Goal: Information Seeking & Learning: Learn about a topic

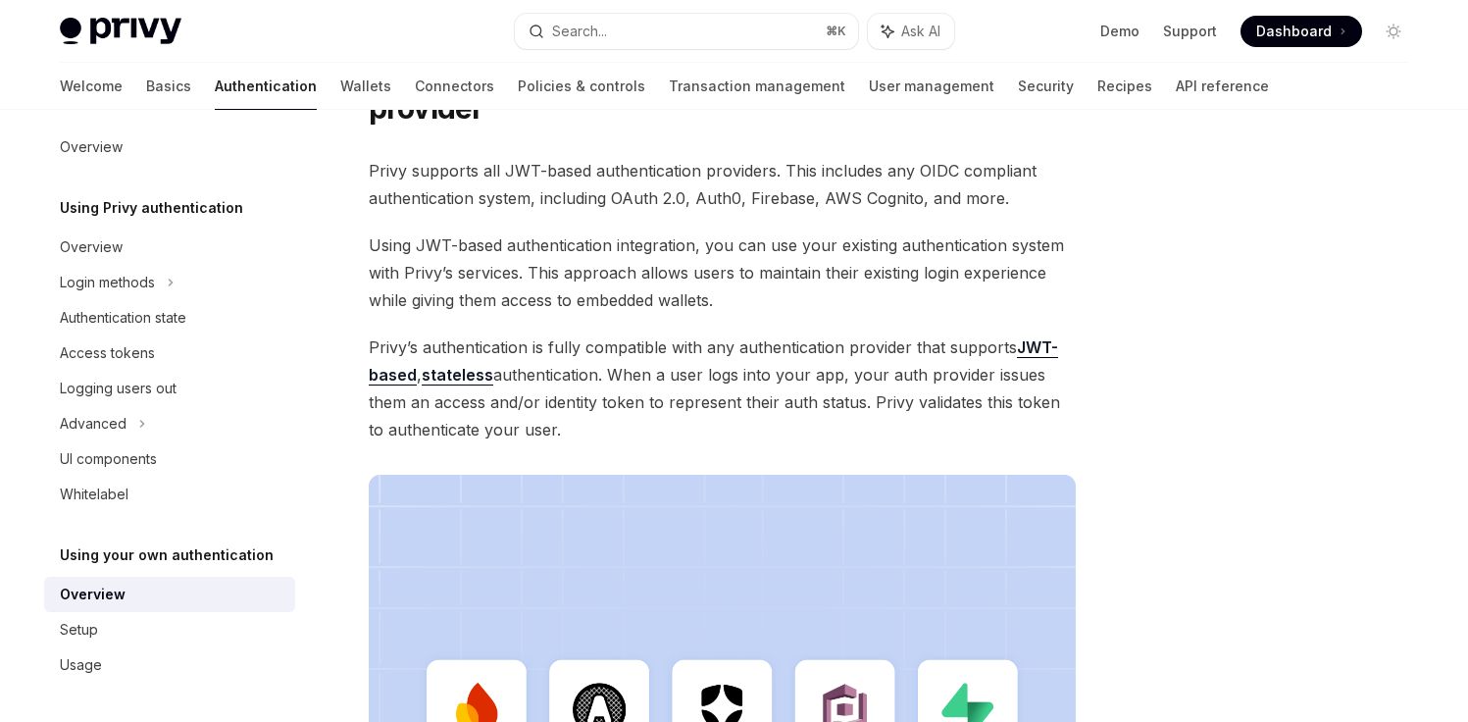
scroll to position [675, 0]
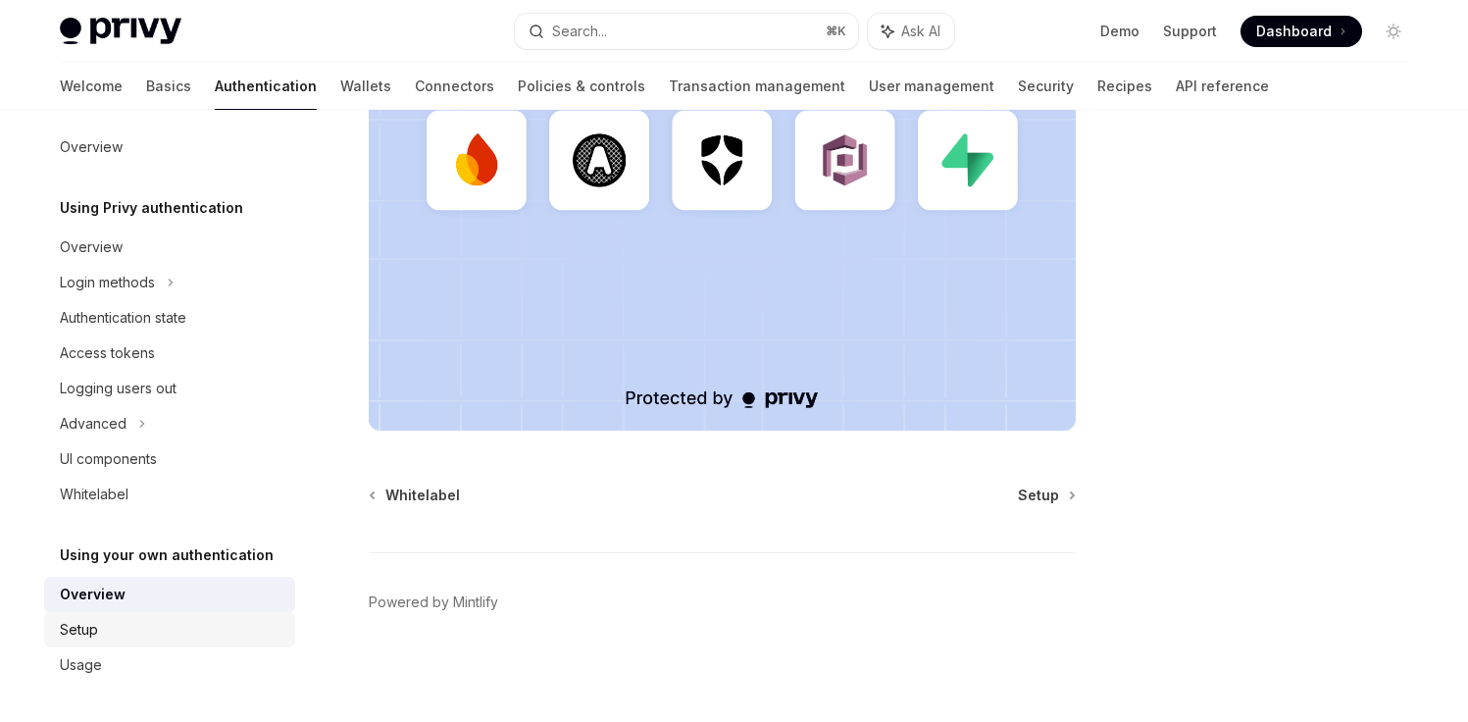
click at [187, 624] on div "Setup" at bounding box center [172, 630] width 224 height 24
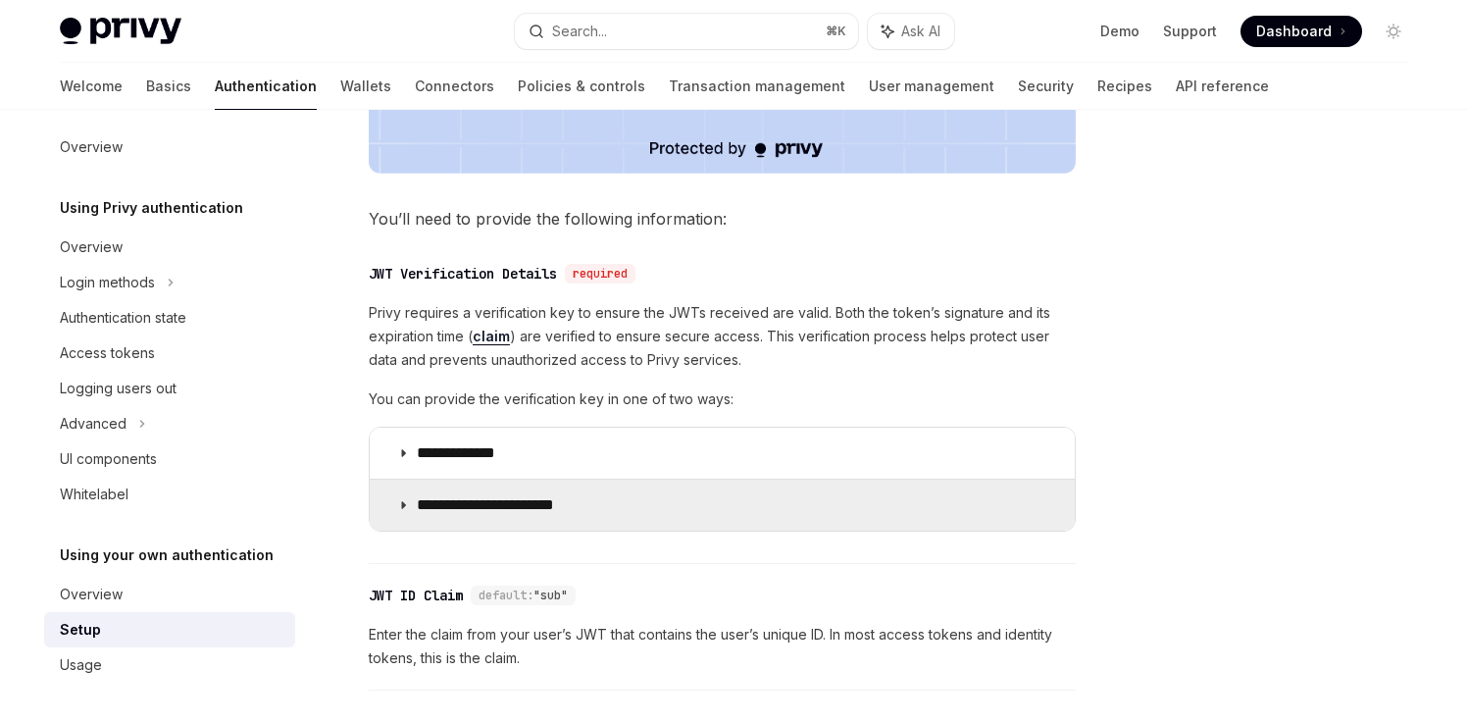
scroll to position [885, 0]
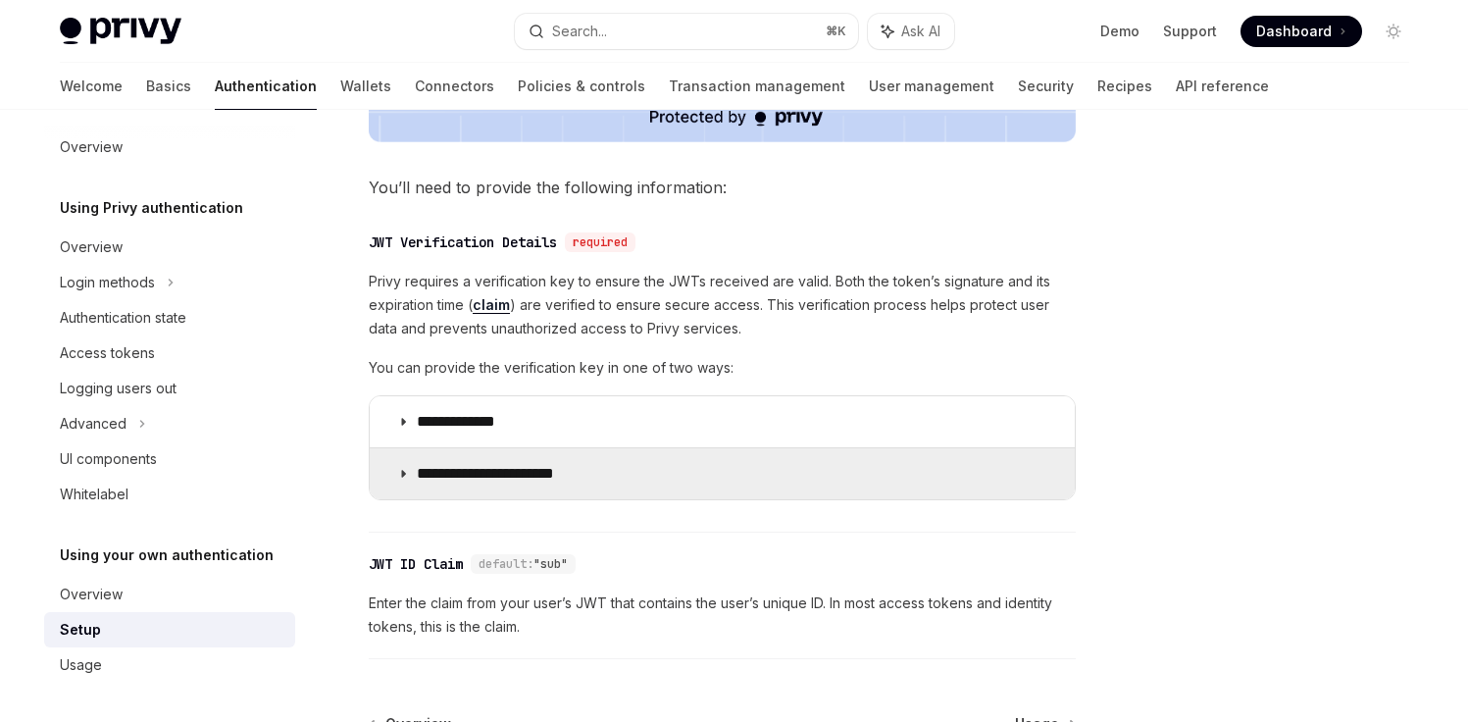
click at [479, 473] on p "**********" at bounding box center [501, 474] width 169 height 20
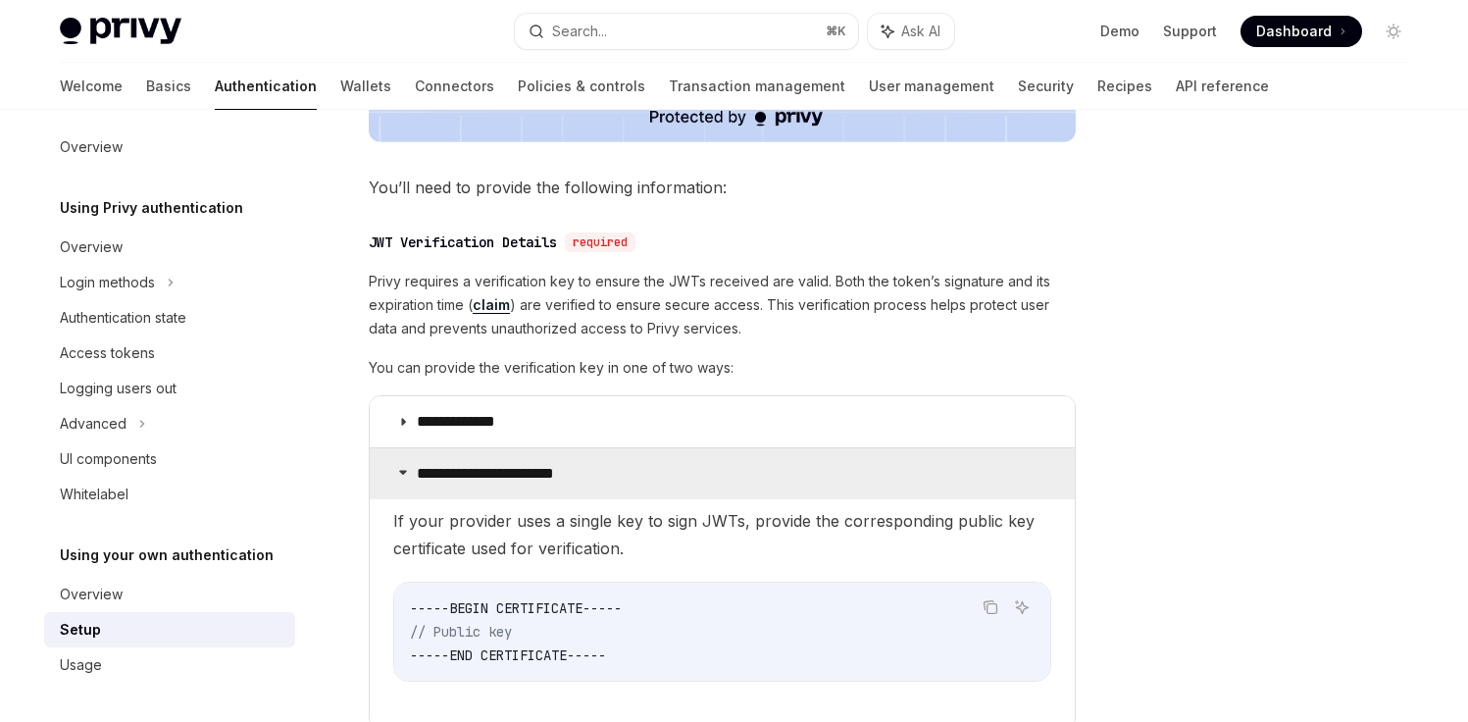
click at [479, 473] on p "**********" at bounding box center [501, 474] width 169 height 20
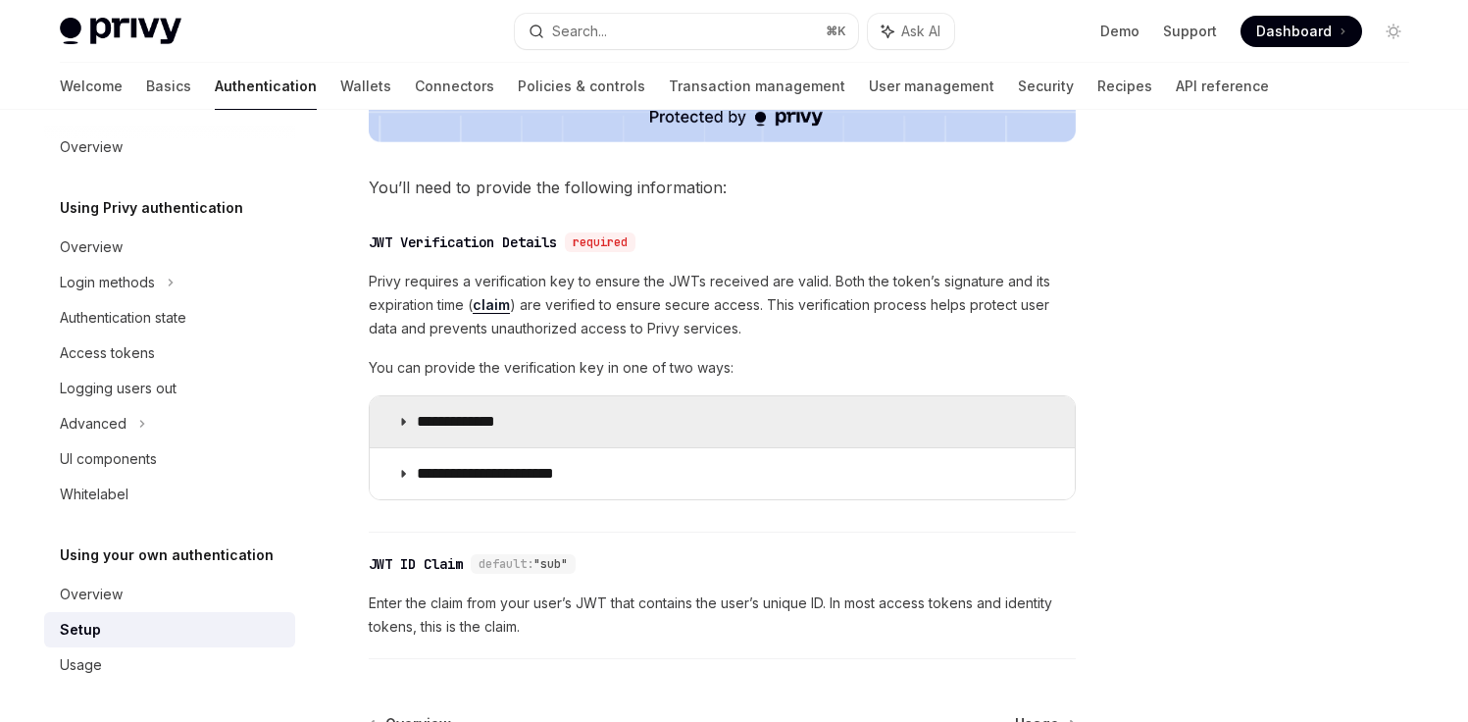
click at [493, 426] on p "**********" at bounding box center [475, 422] width 117 height 20
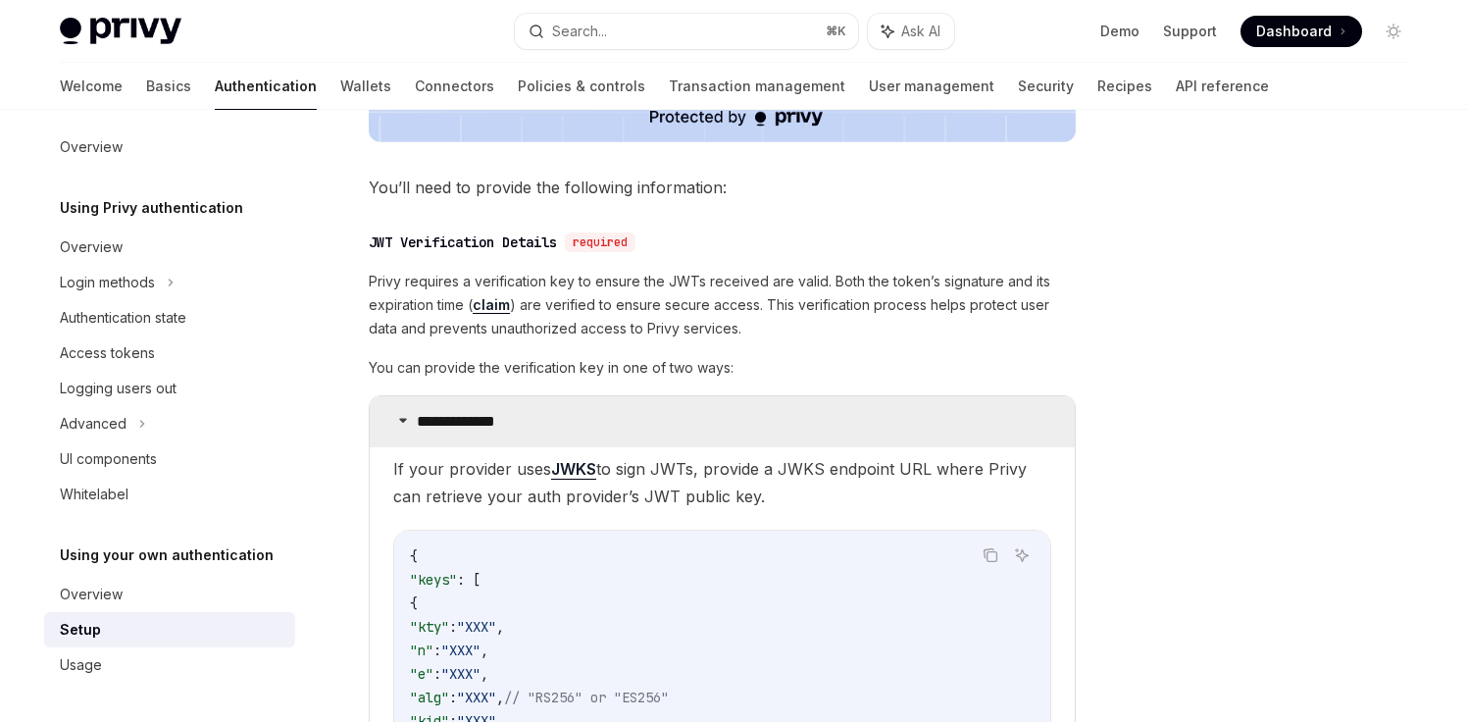
click at [488, 430] on p "**********" at bounding box center [475, 422] width 117 height 20
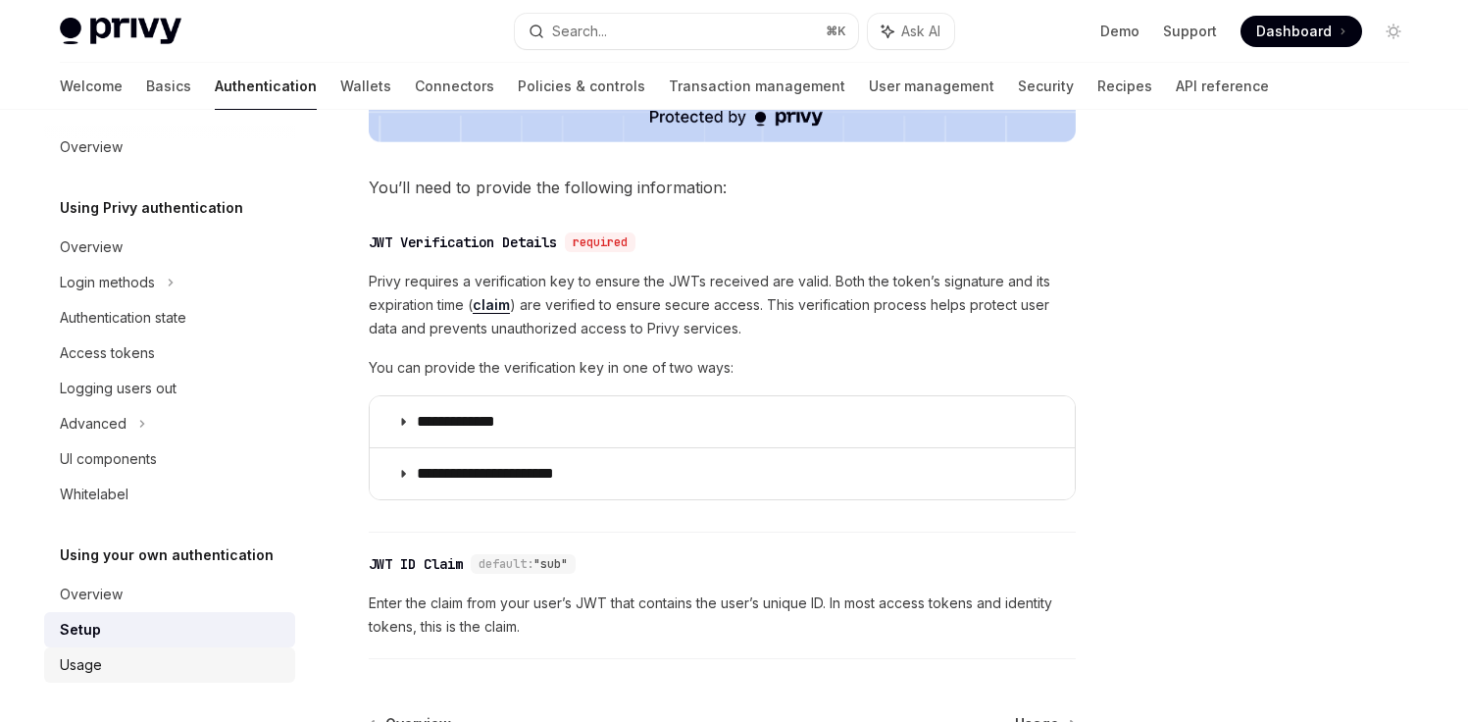
click at [204, 661] on div "Usage" at bounding box center [172, 665] width 224 height 24
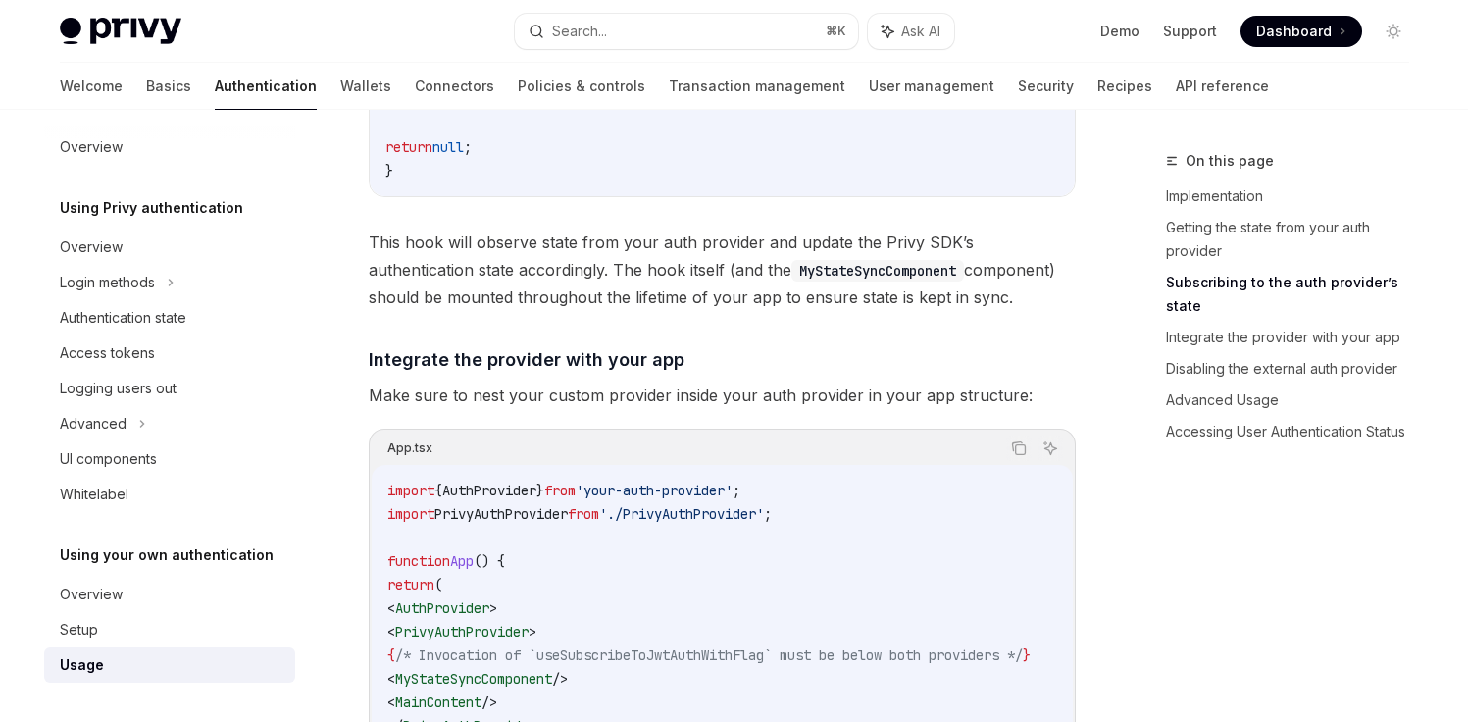
scroll to position [1644, 0]
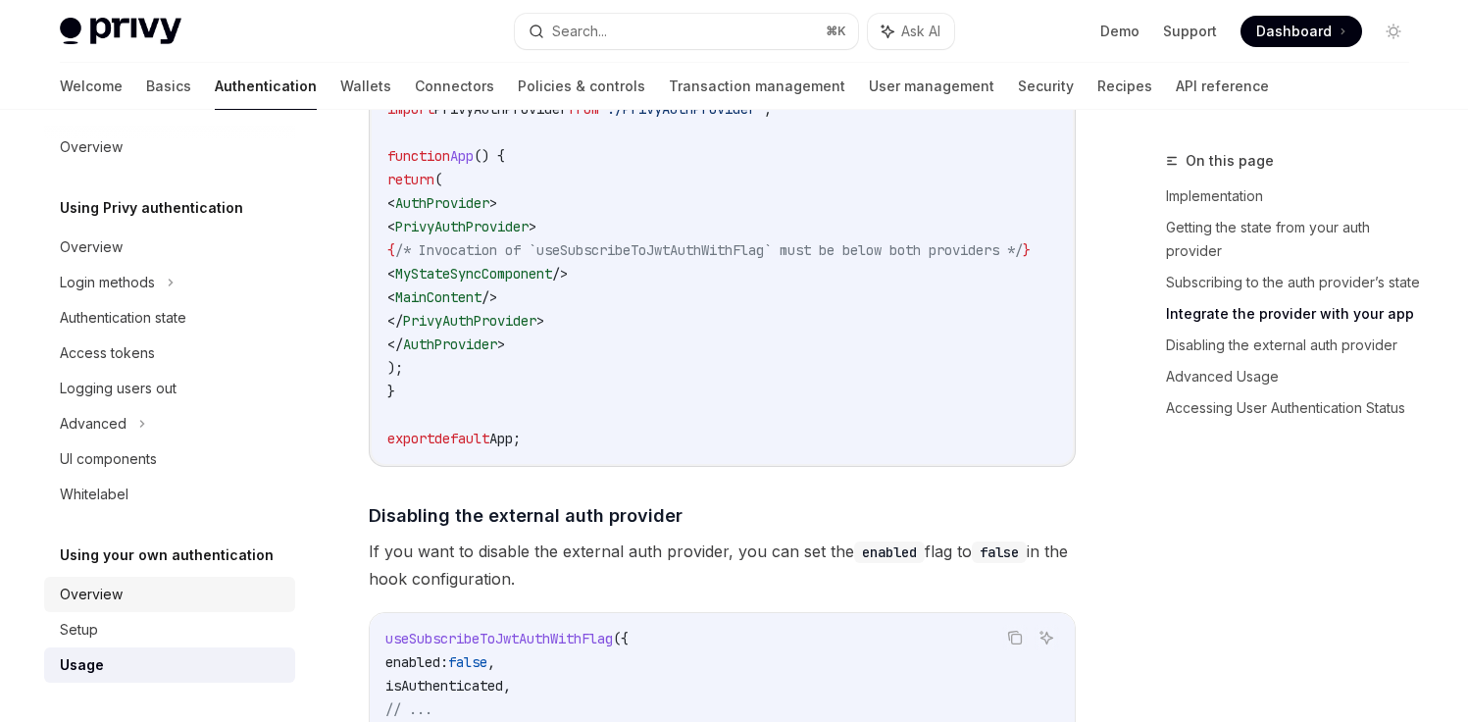
click at [192, 590] on div "Overview" at bounding box center [172, 594] width 224 height 24
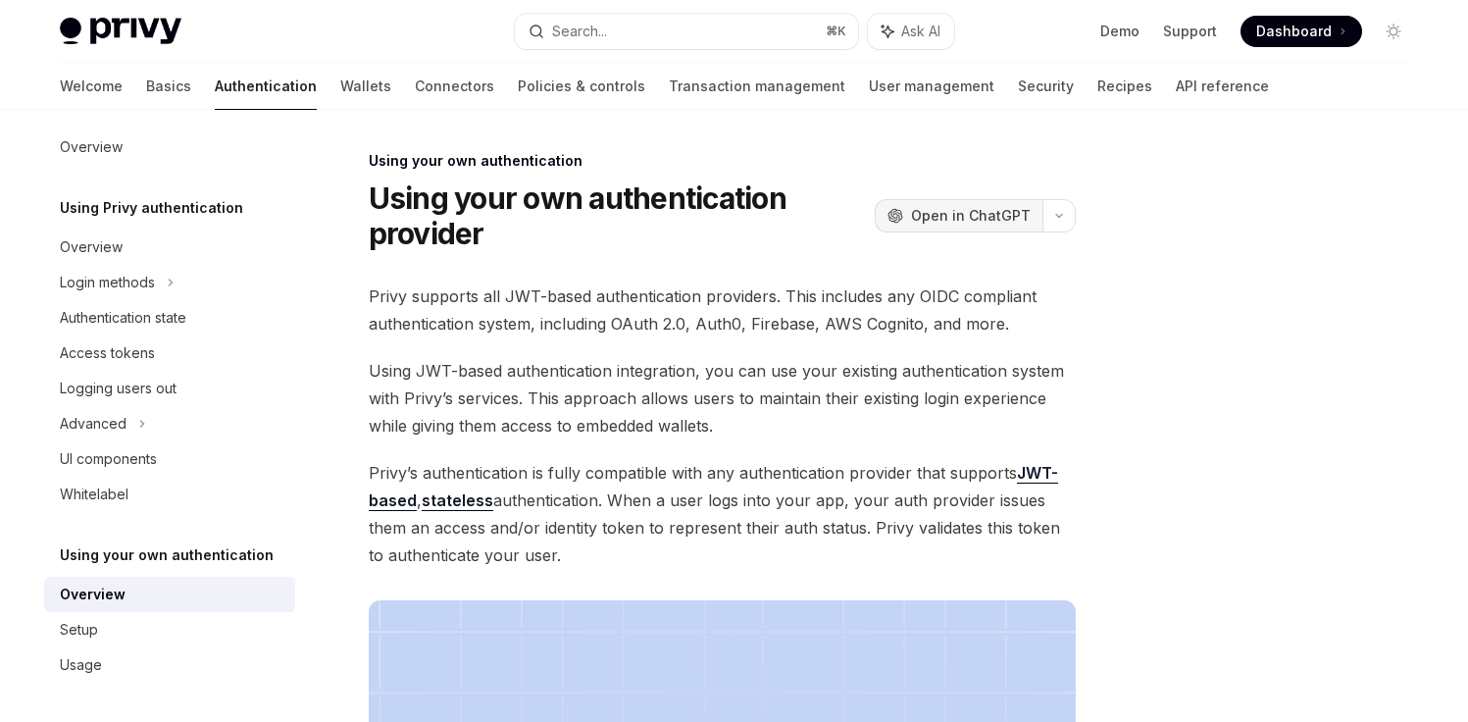
click at [987, 221] on span "Open in ChatGPT" at bounding box center [971, 216] width 120 height 20
click at [146, 95] on link "Basics" at bounding box center [168, 86] width 45 height 47
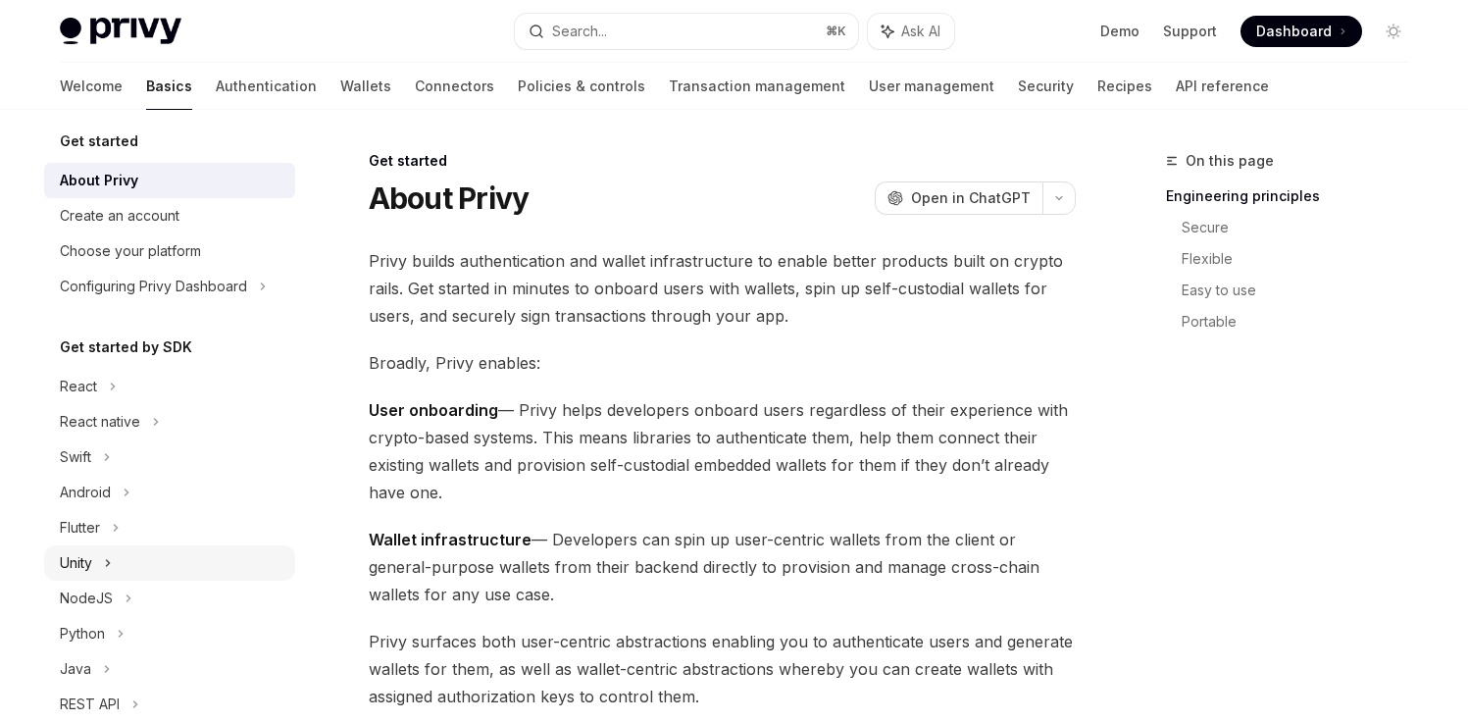
click at [91, 564] on div "Unity" at bounding box center [76, 563] width 32 height 24
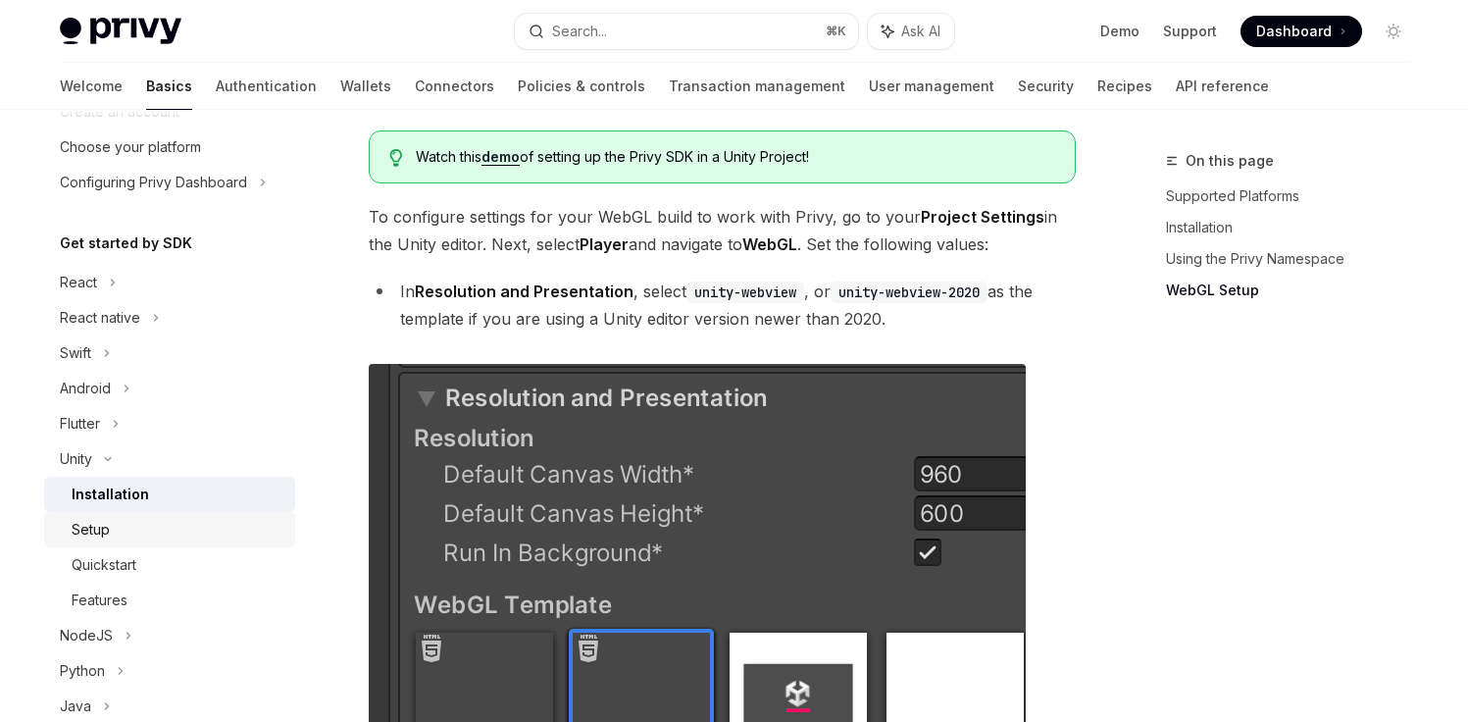
scroll to position [1473, 0]
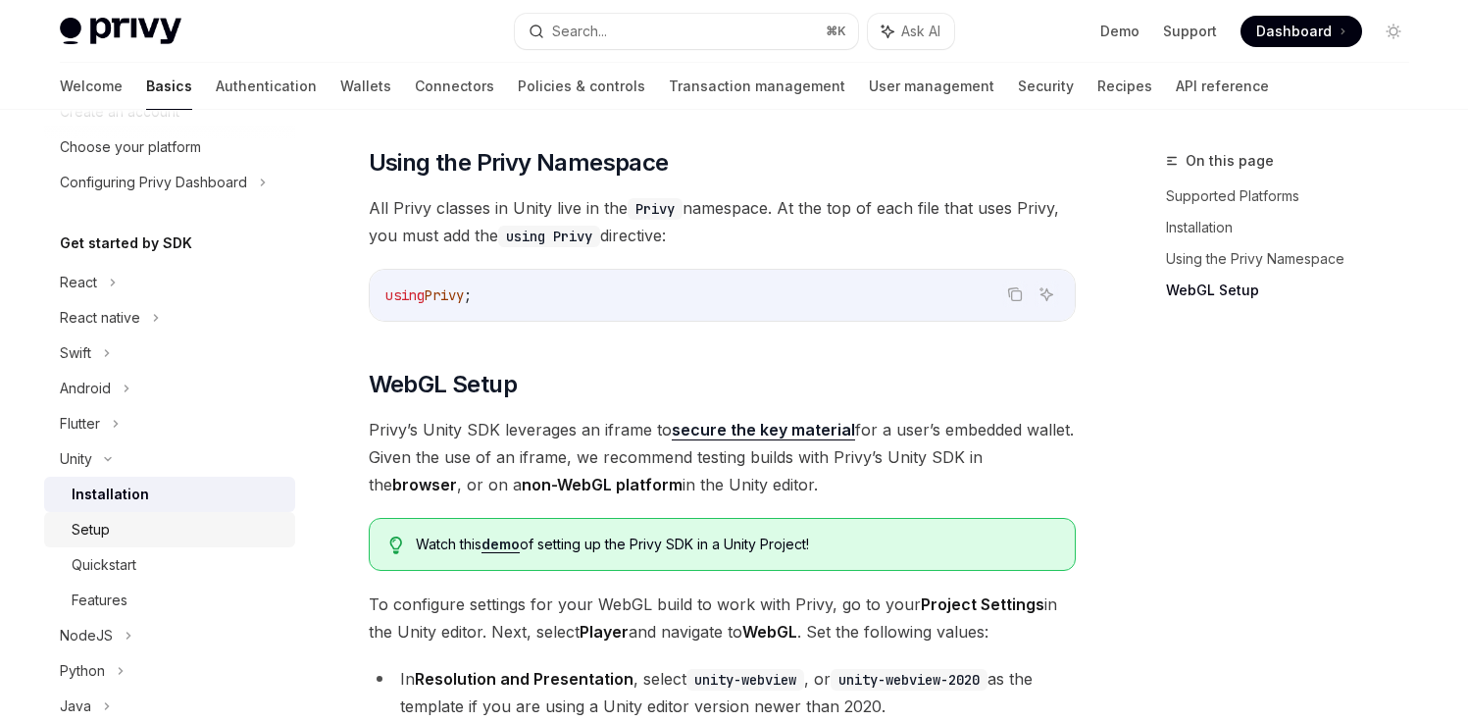
click at [103, 536] on div "Setup" at bounding box center [91, 530] width 38 height 24
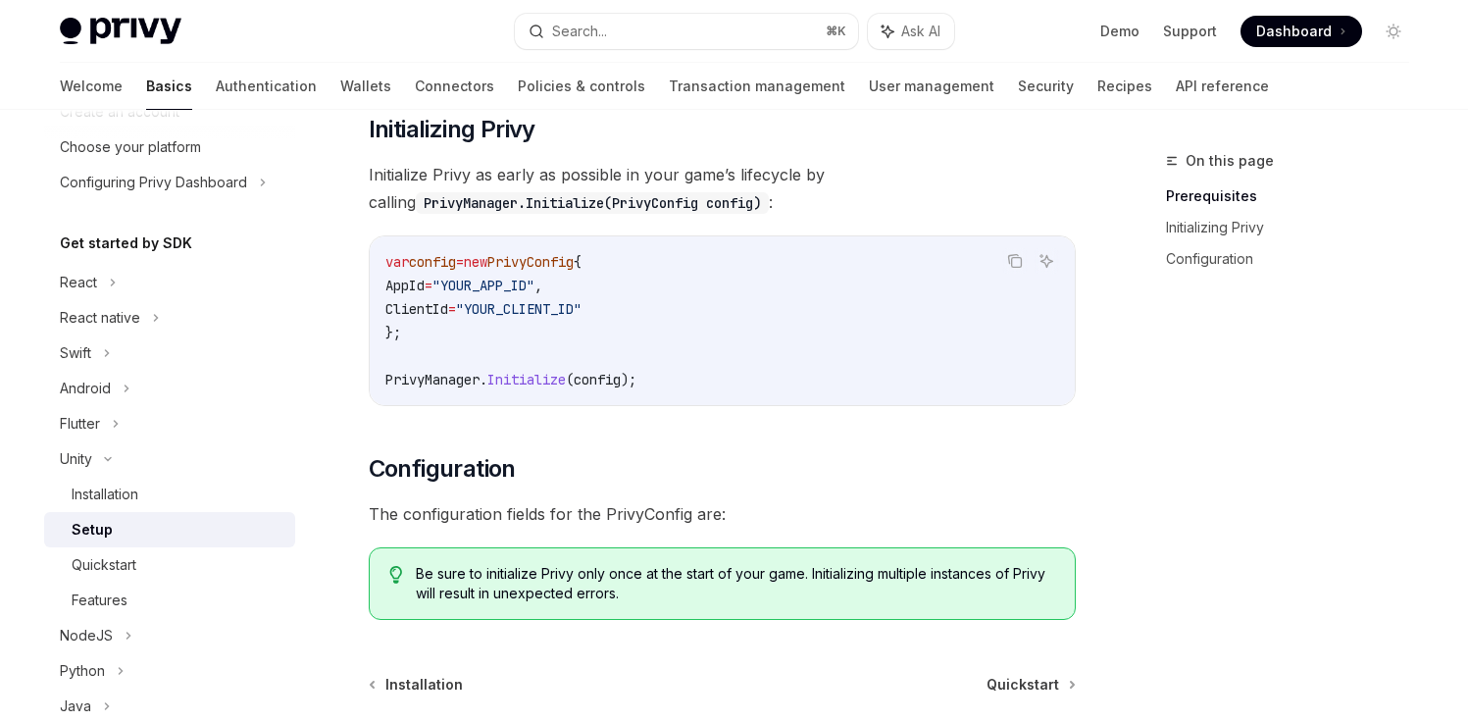
scroll to position [564, 0]
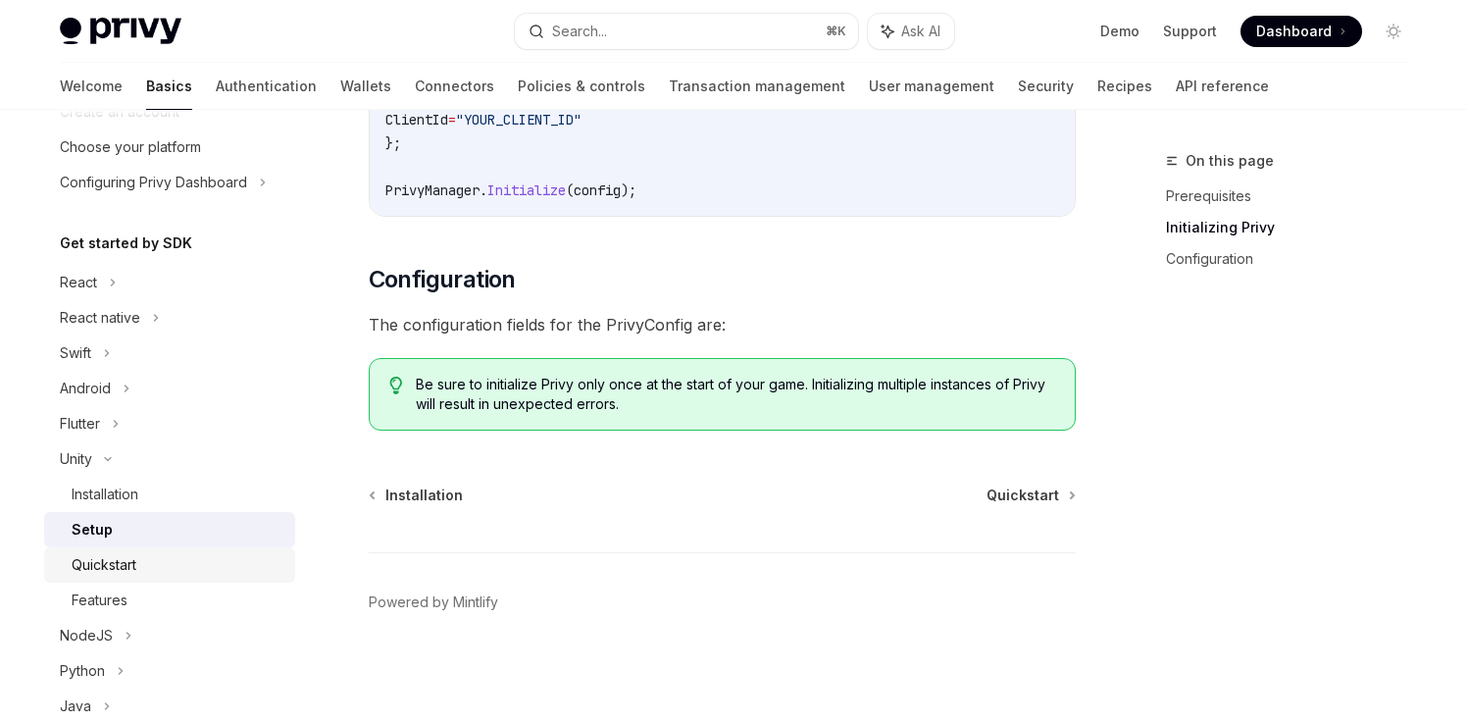
click at [132, 556] on div "Quickstart" at bounding box center [104, 565] width 65 height 24
type textarea "*"
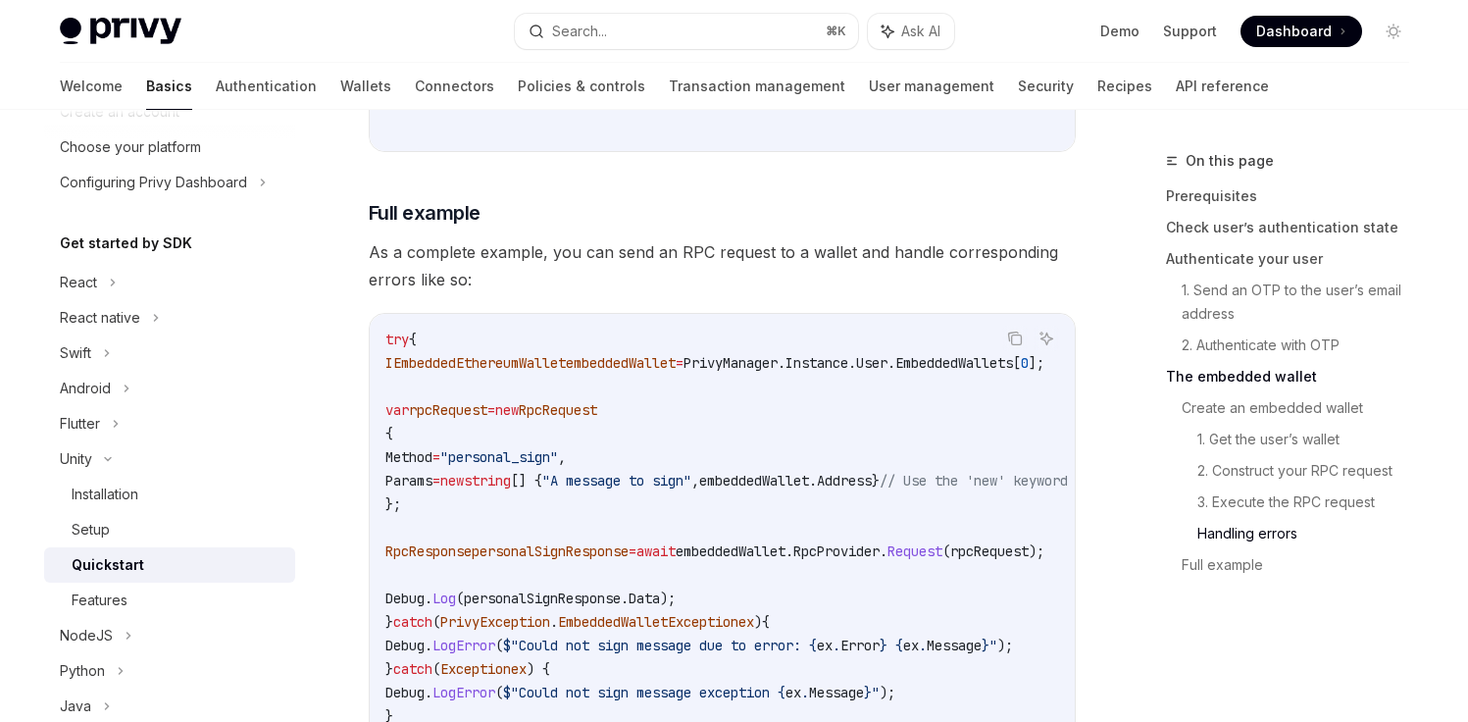
scroll to position [5967, 0]
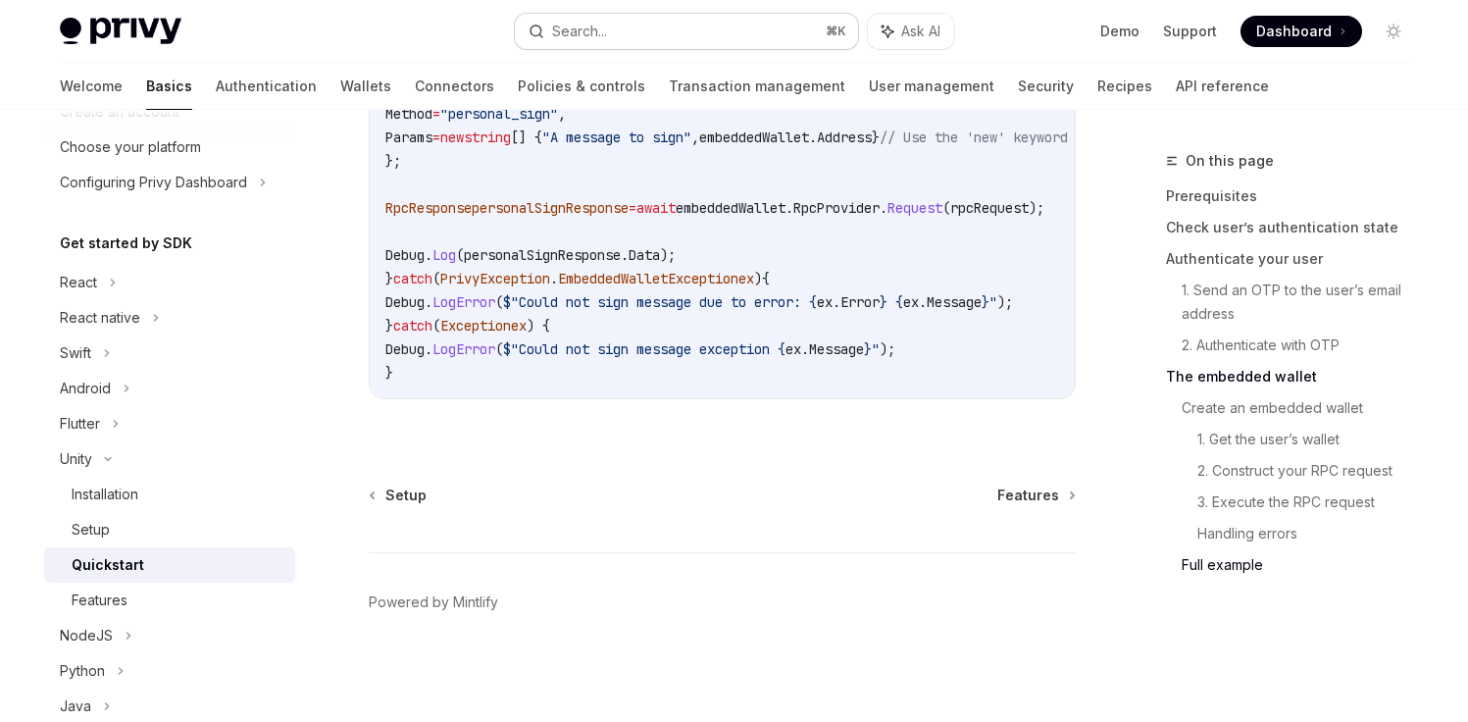
click at [700, 30] on button "Search... ⌘ K" at bounding box center [686, 31] width 343 height 35
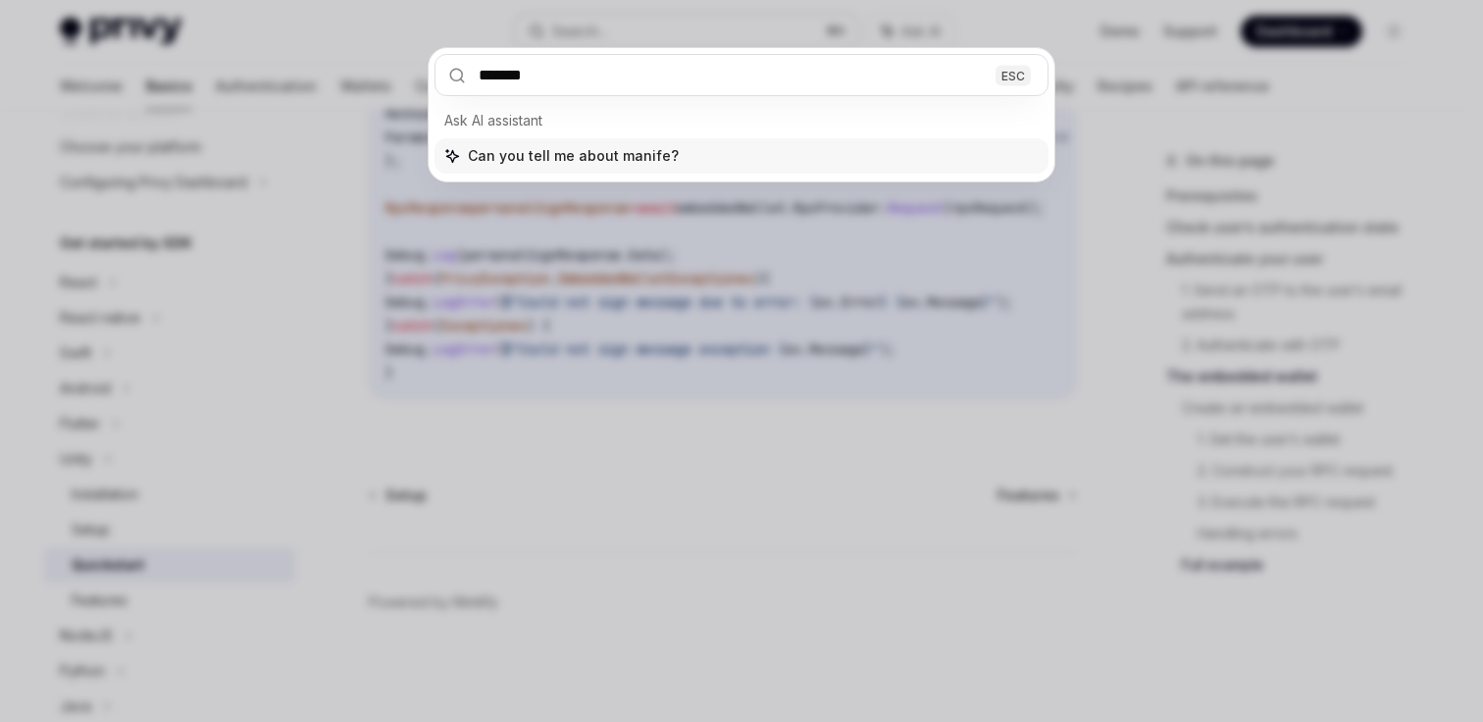
type input "********"
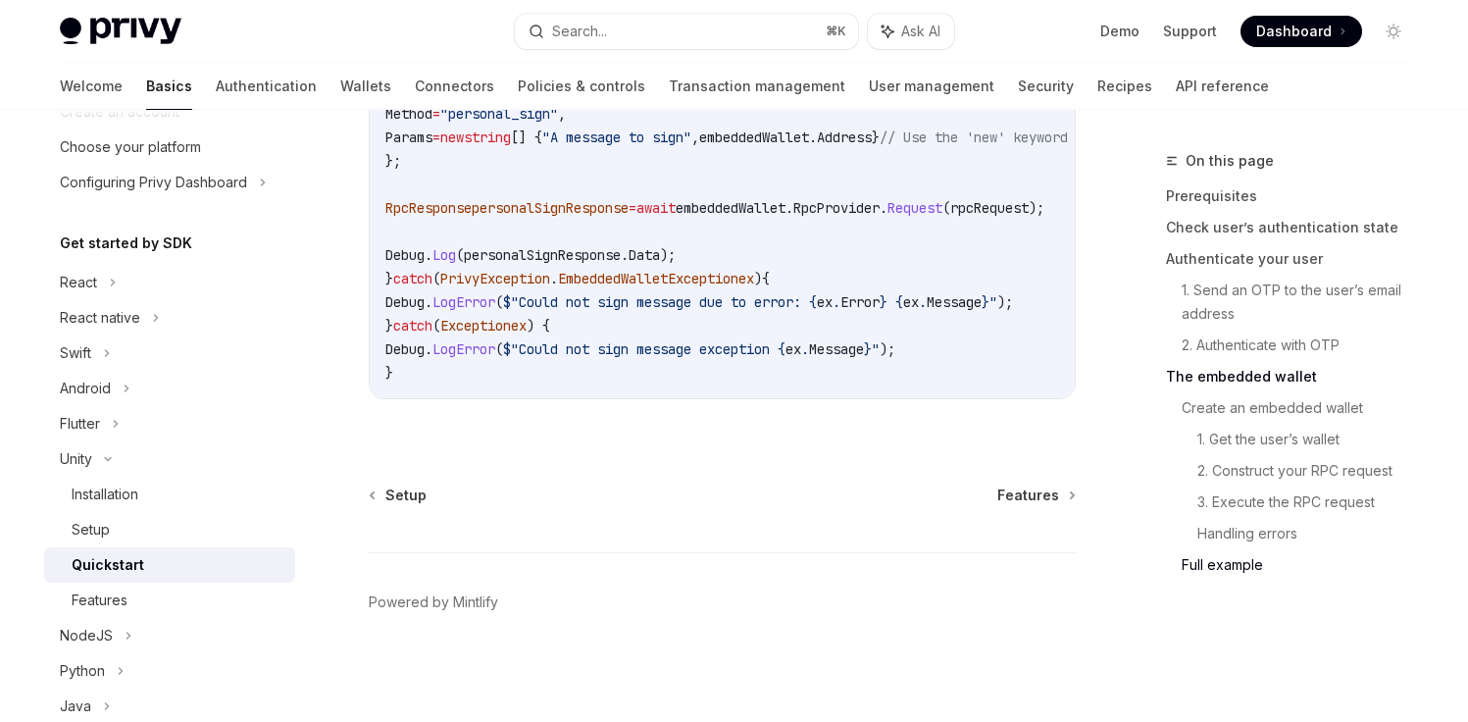
type textarea "*"
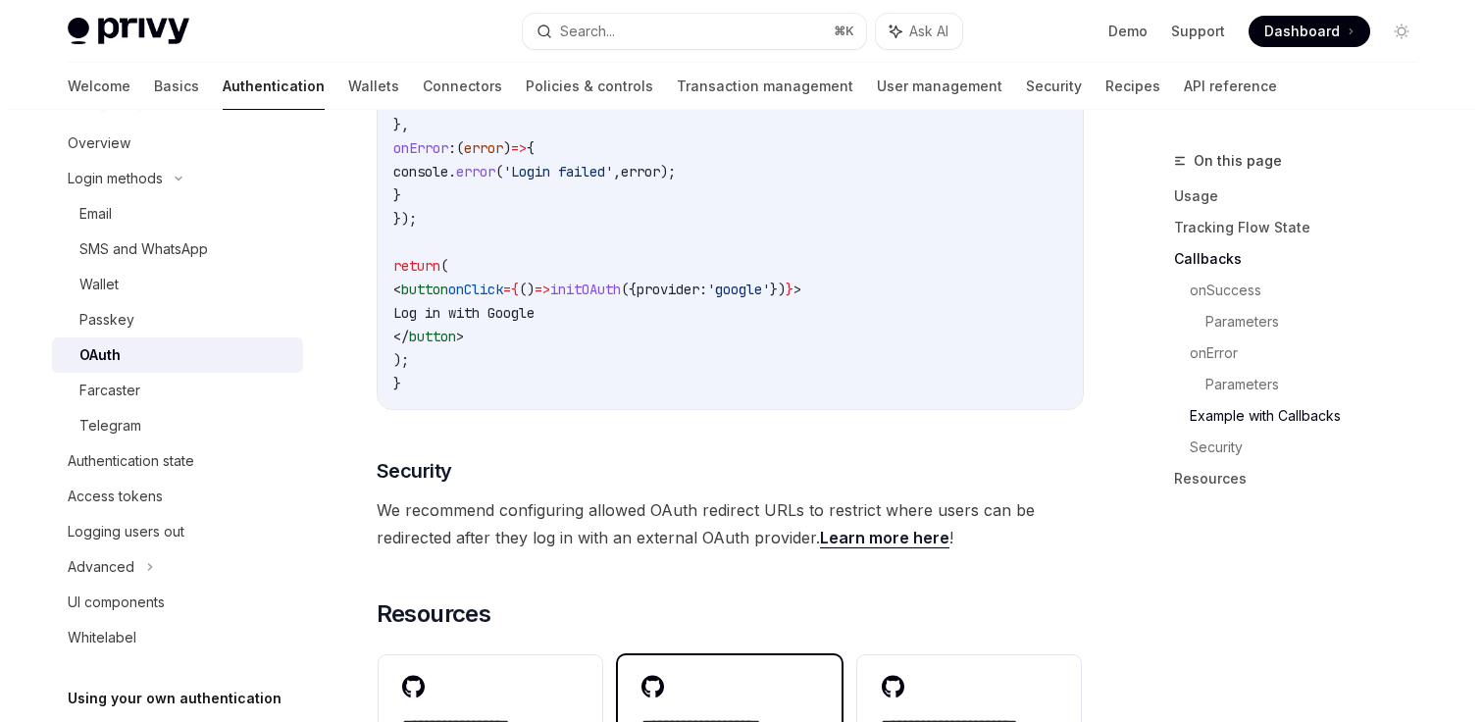
scroll to position [3602, 0]
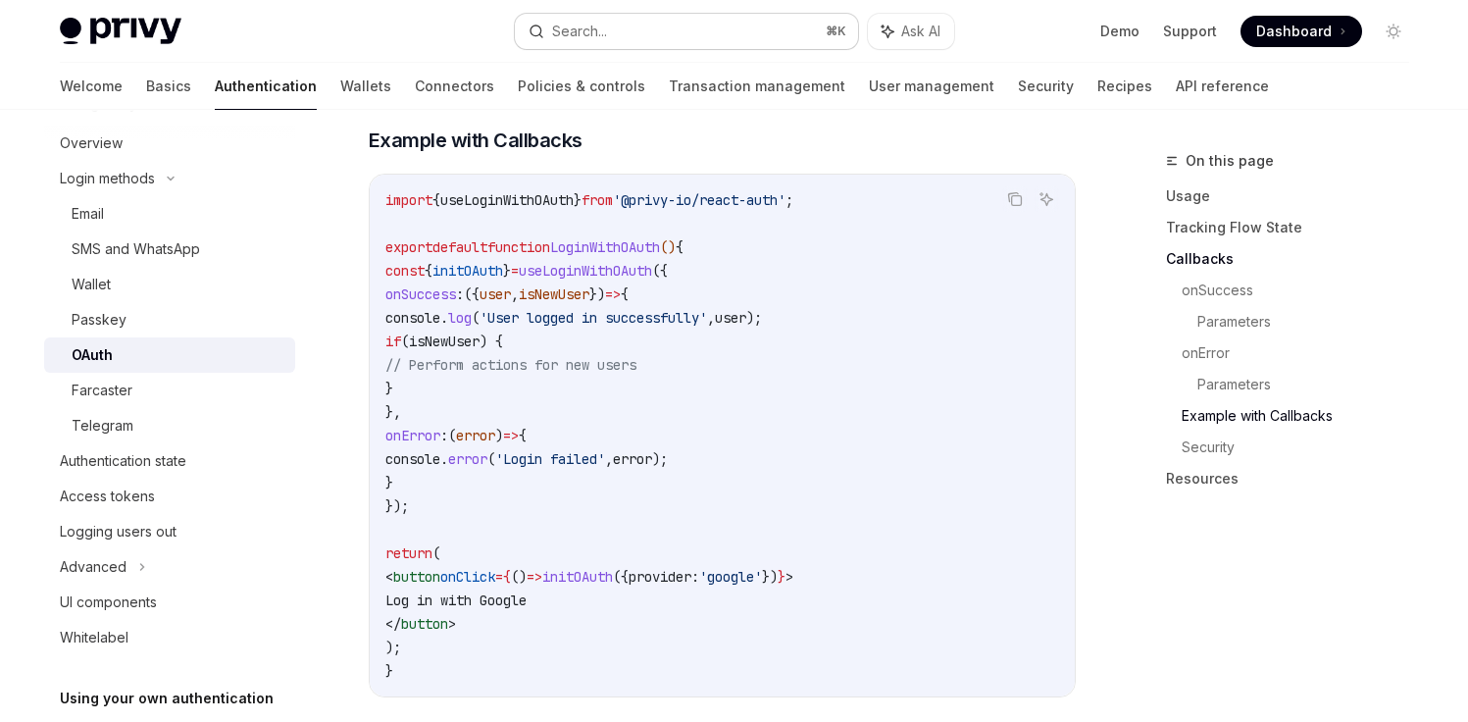
click at [656, 35] on button "Search... ⌘ K" at bounding box center [686, 31] width 343 height 35
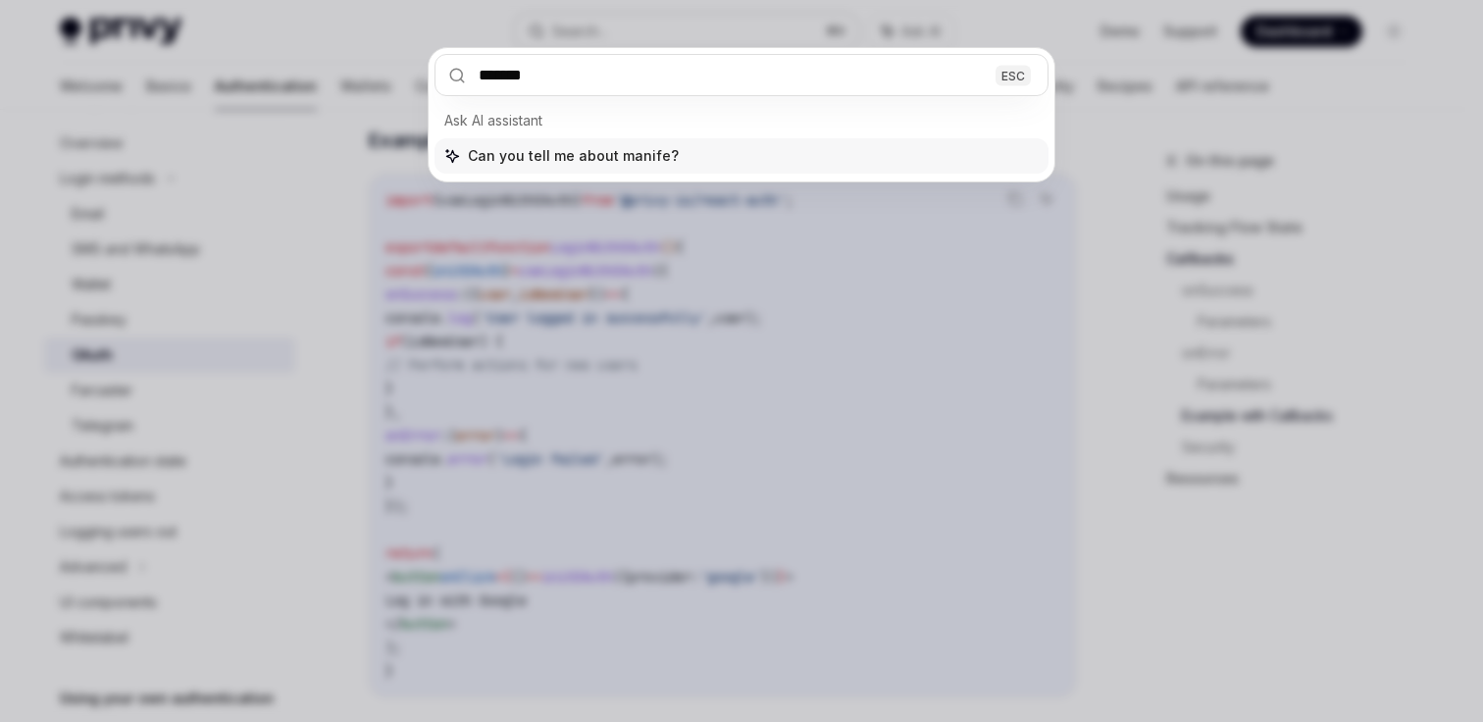
type input "********"
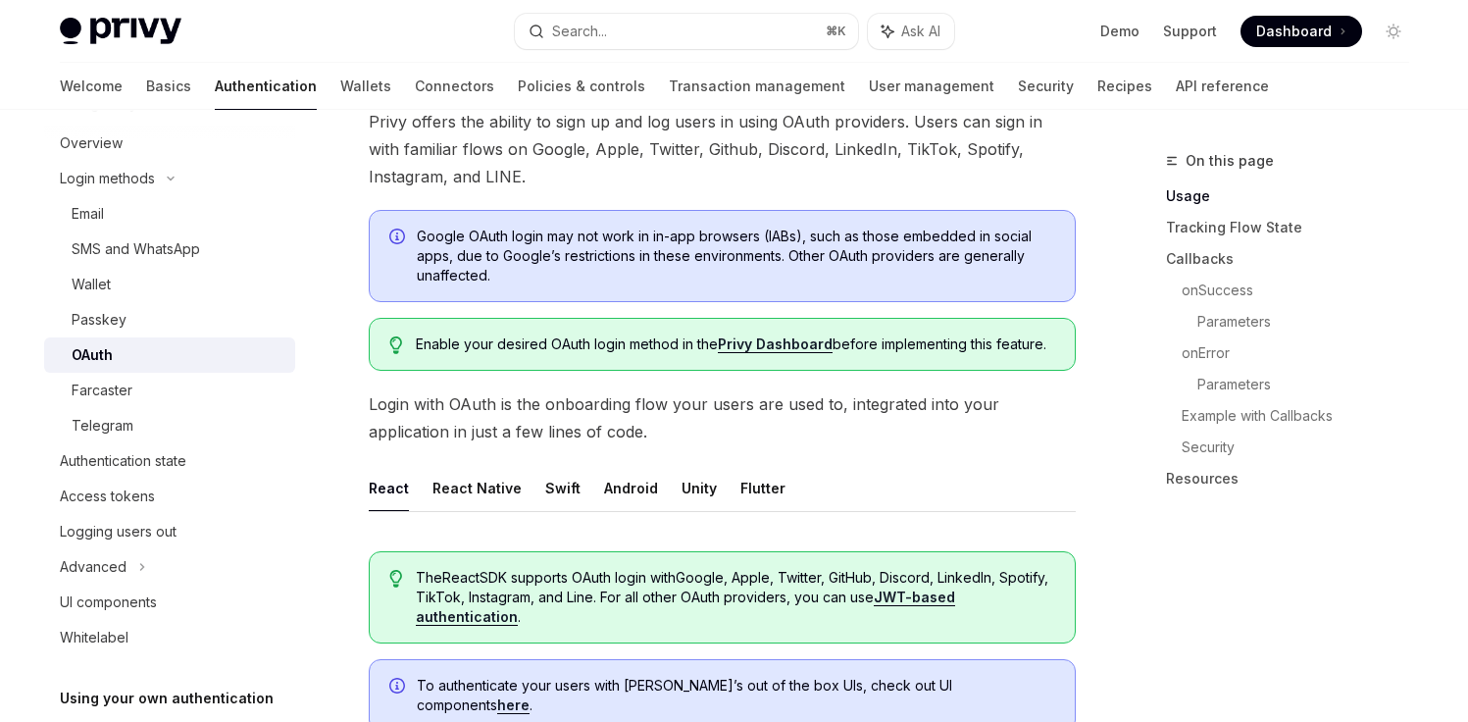
scroll to position [110, 0]
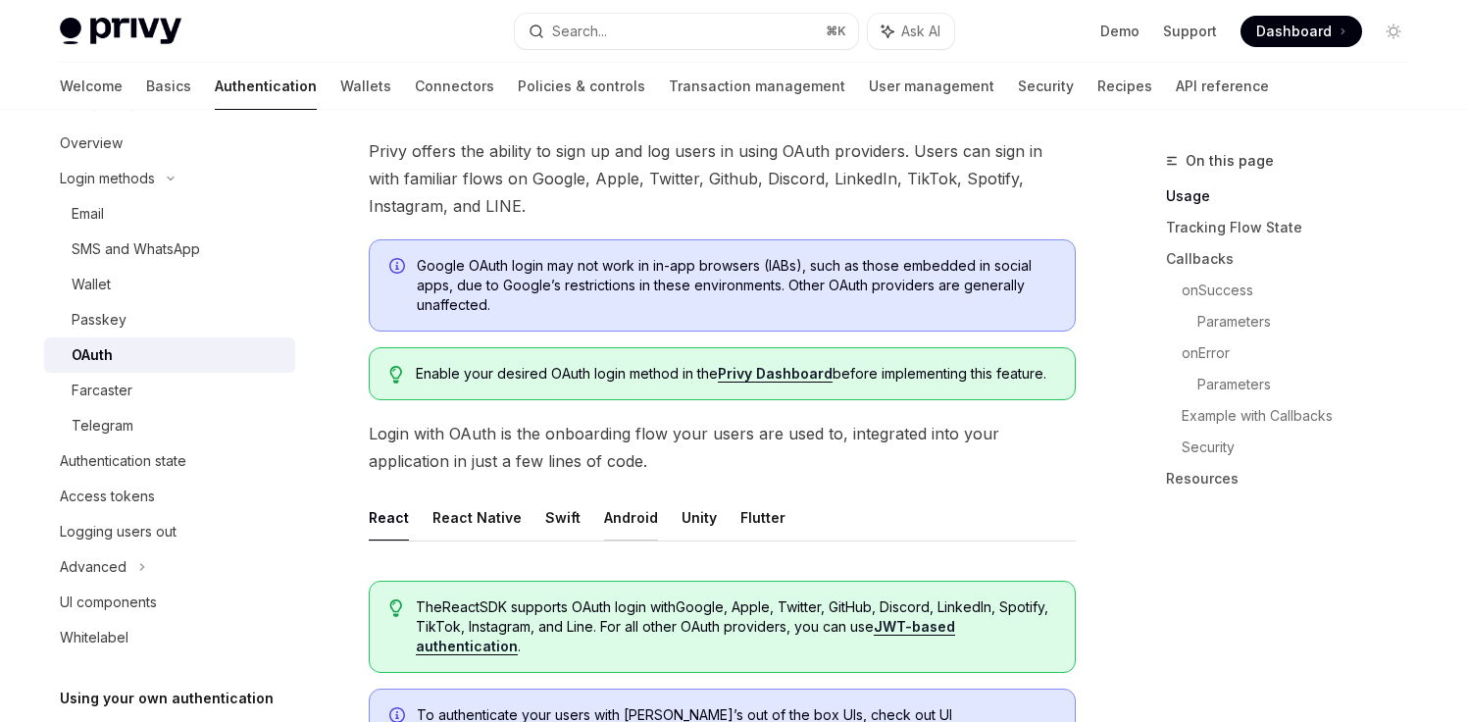
click at [604, 504] on button "Android" at bounding box center [631, 517] width 54 height 46
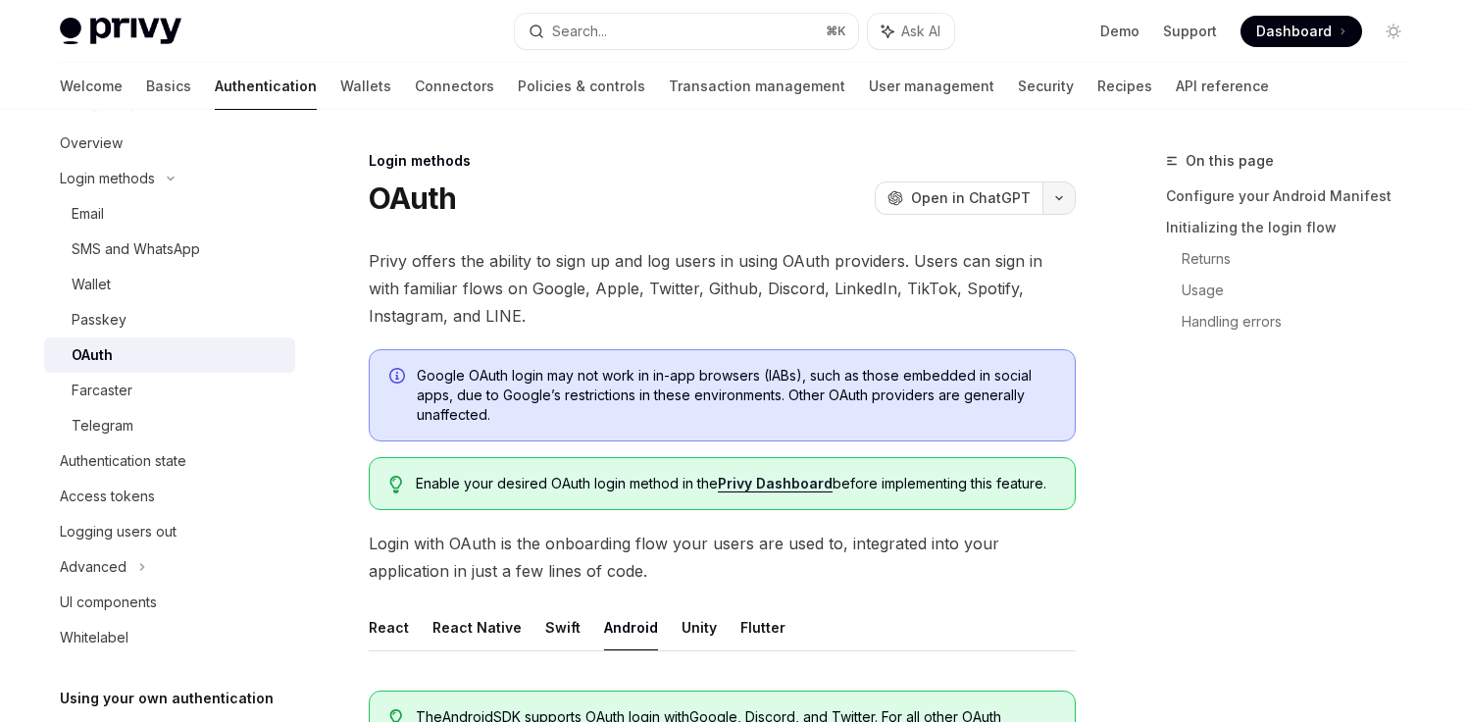
click at [1052, 195] on button "button" at bounding box center [1058, 197] width 33 height 33
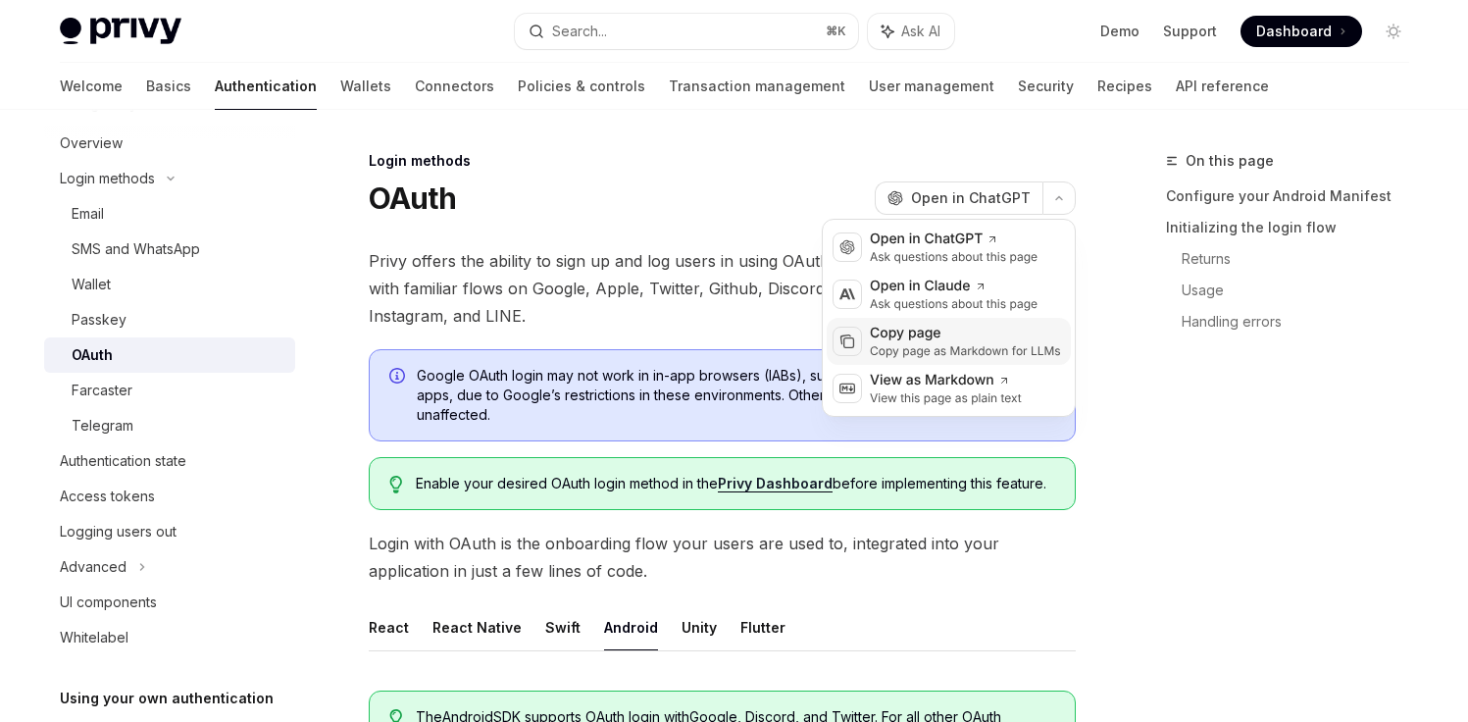
click at [921, 326] on div "Copy page" at bounding box center [965, 334] width 191 height 20
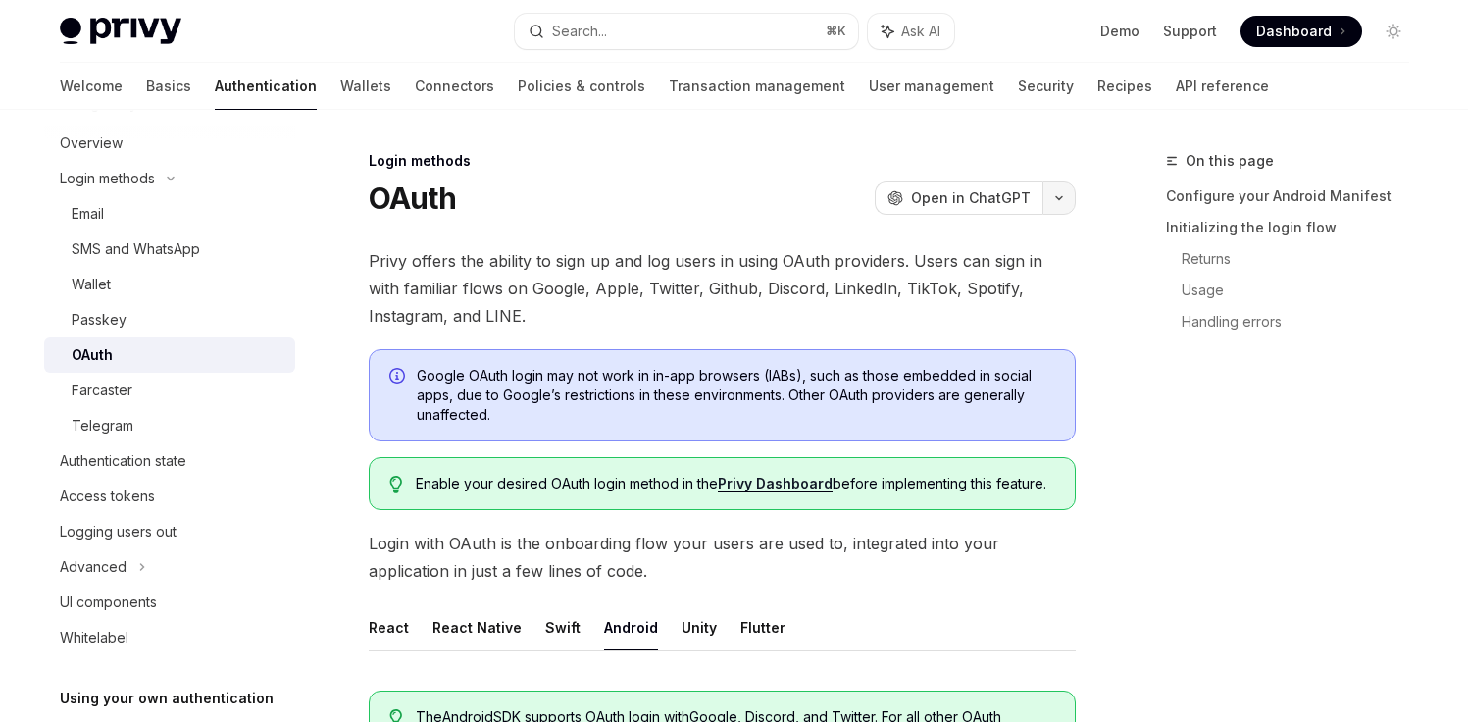
click at [1061, 198] on icon "button" at bounding box center [1059, 198] width 24 height 8
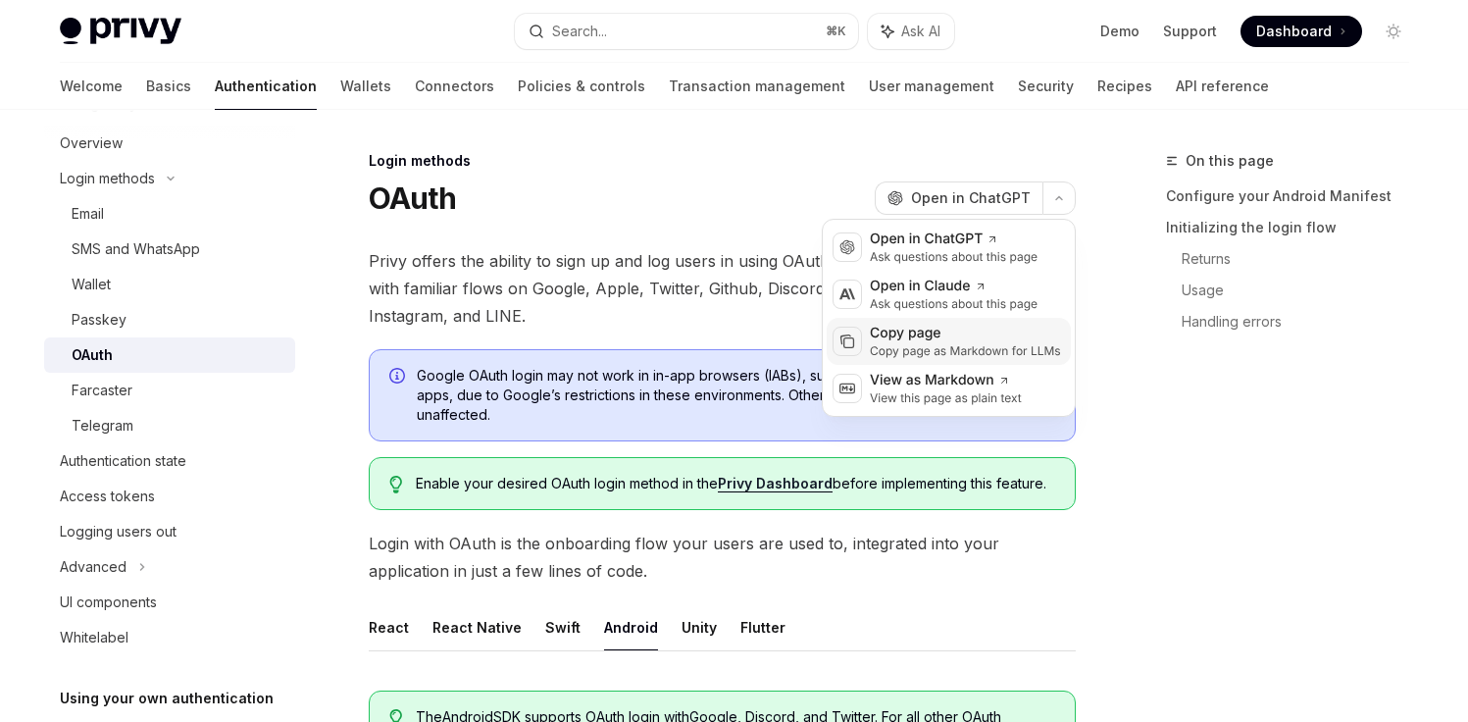
click at [963, 328] on div "Copy page" at bounding box center [965, 334] width 191 height 20
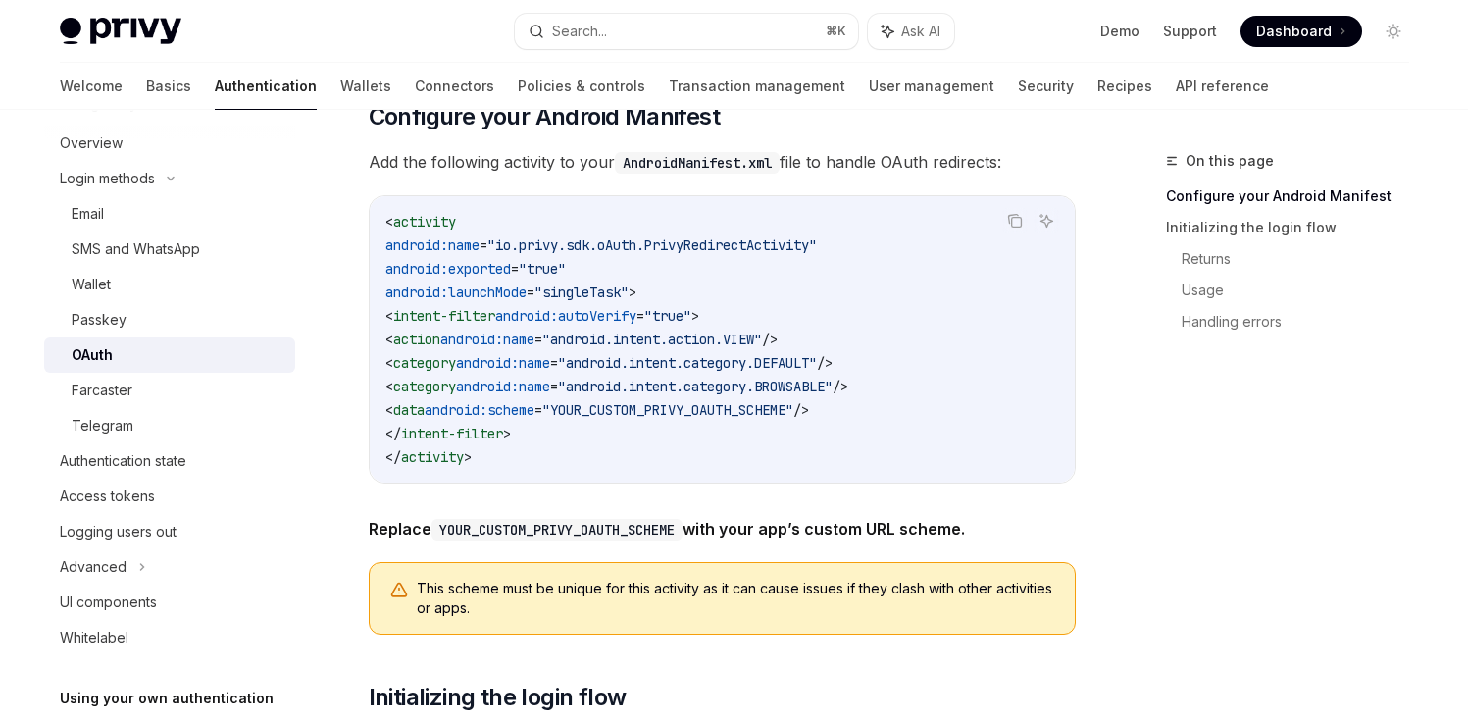
scroll to position [957, 0]
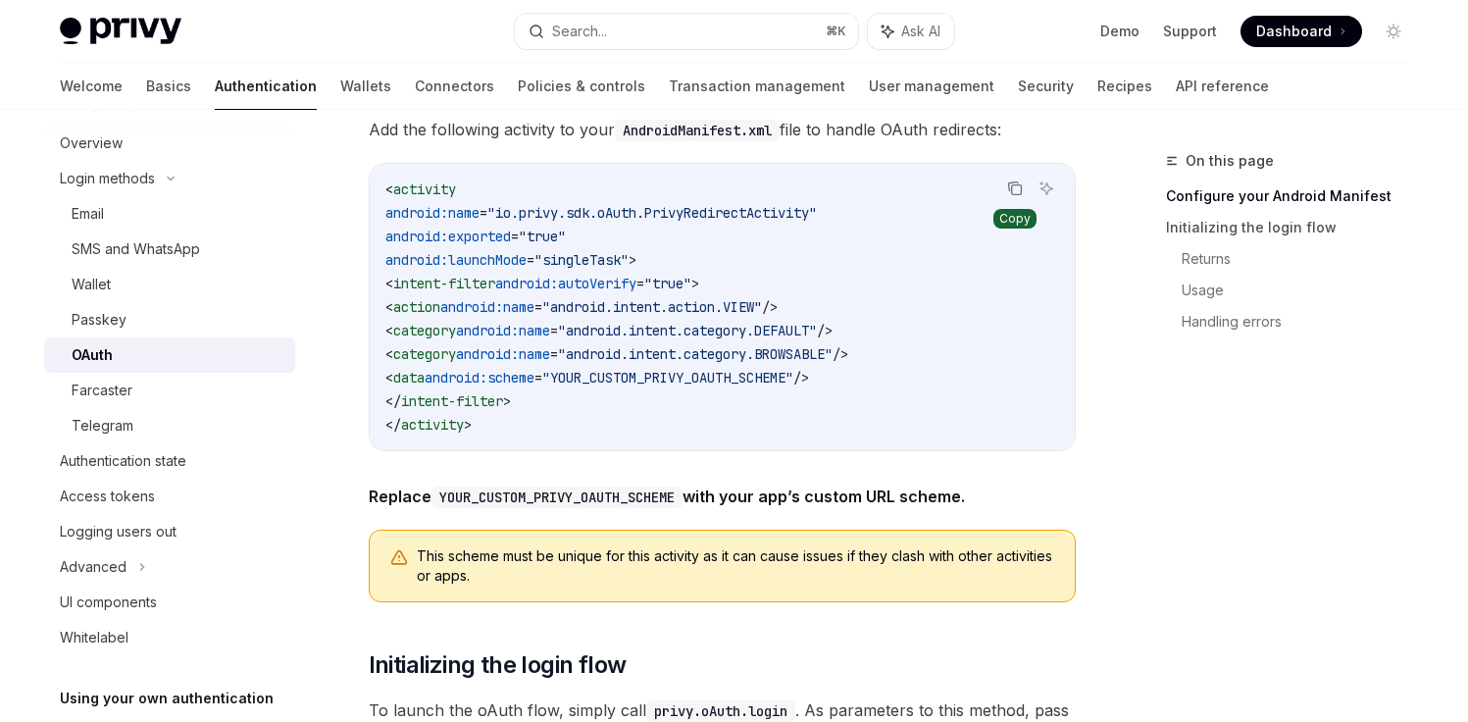
click at [1012, 188] on icon "Copy the contents from the code block" at bounding box center [1015, 188] width 16 height 16
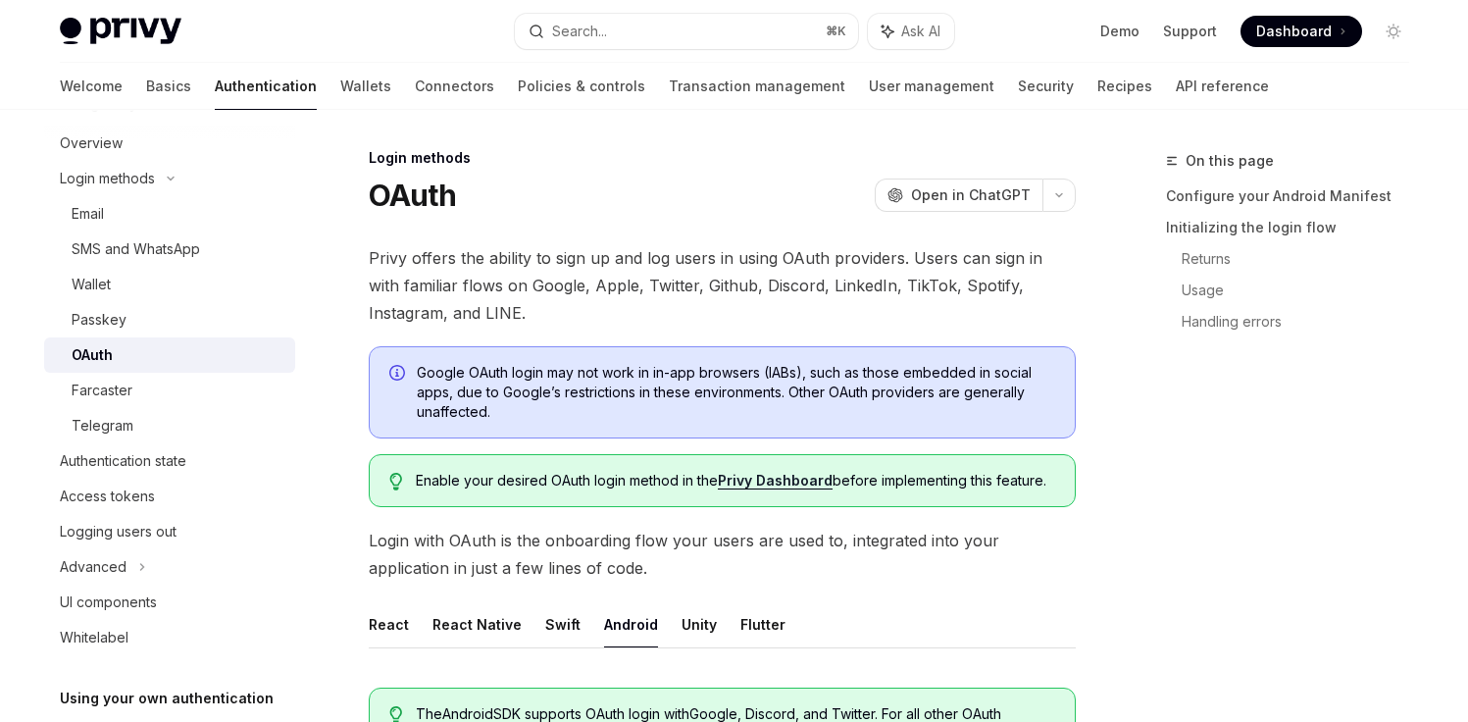
scroll to position [0, 0]
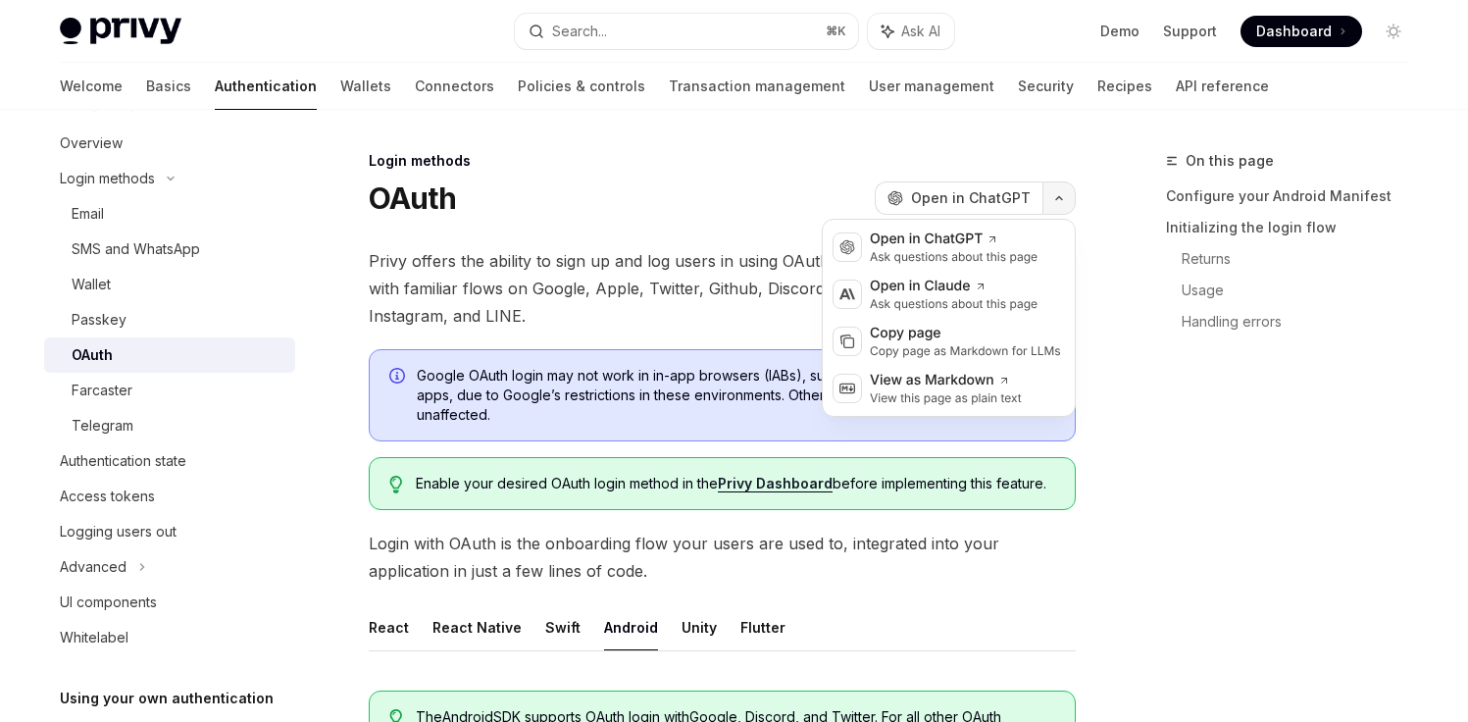
click at [1055, 199] on icon "button" at bounding box center [1059, 198] width 24 height 8
click at [951, 254] on div "Ask questions about this page" at bounding box center [954, 257] width 168 height 16
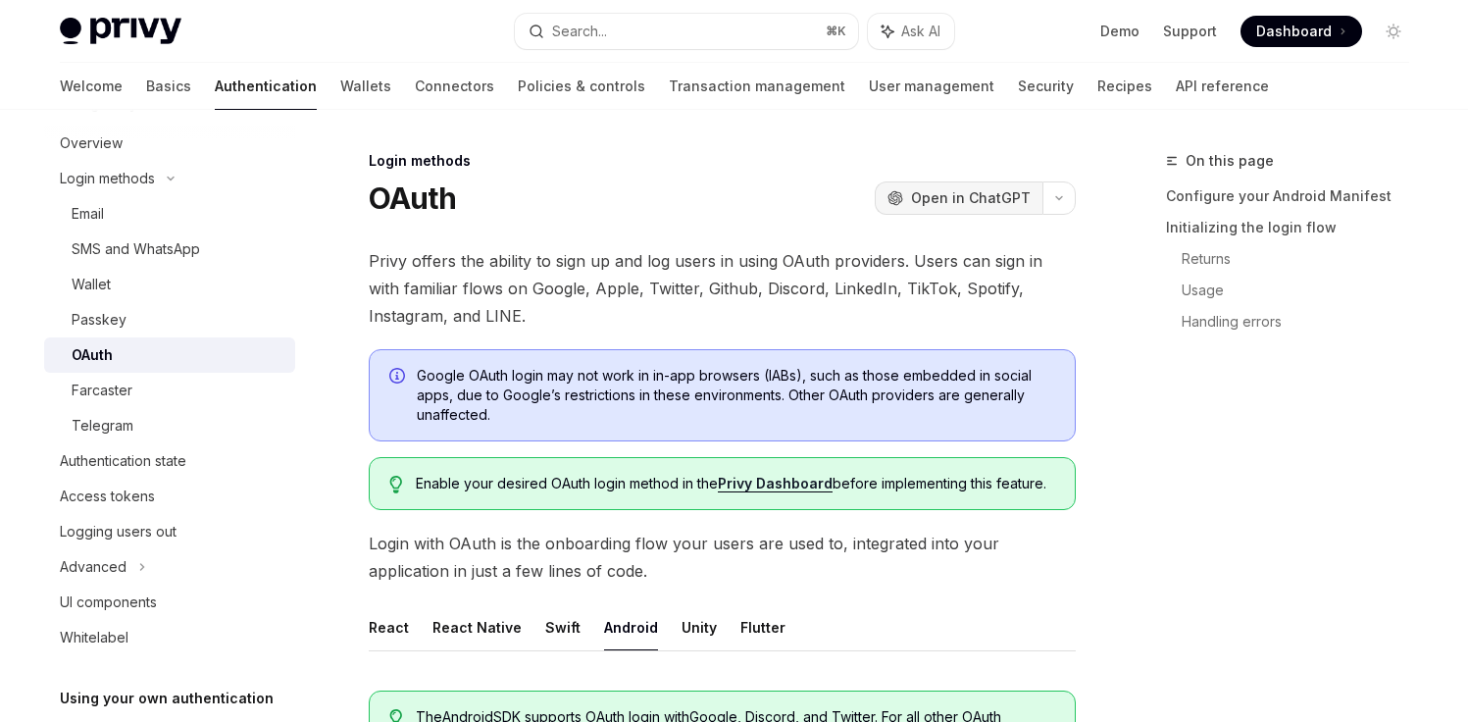
click at [1004, 204] on span "Open in ChatGPT" at bounding box center [971, 198] width 120 height 20
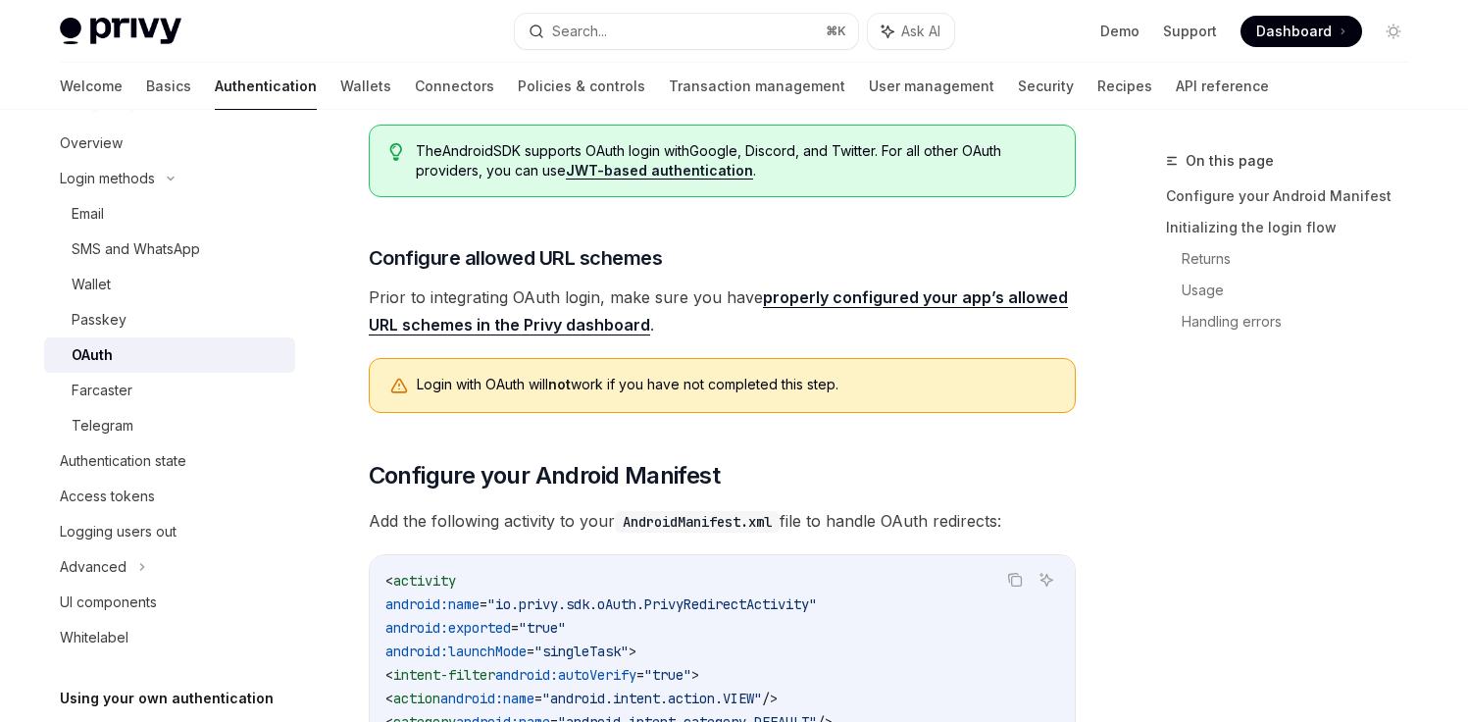
scroll to position [275, 0]
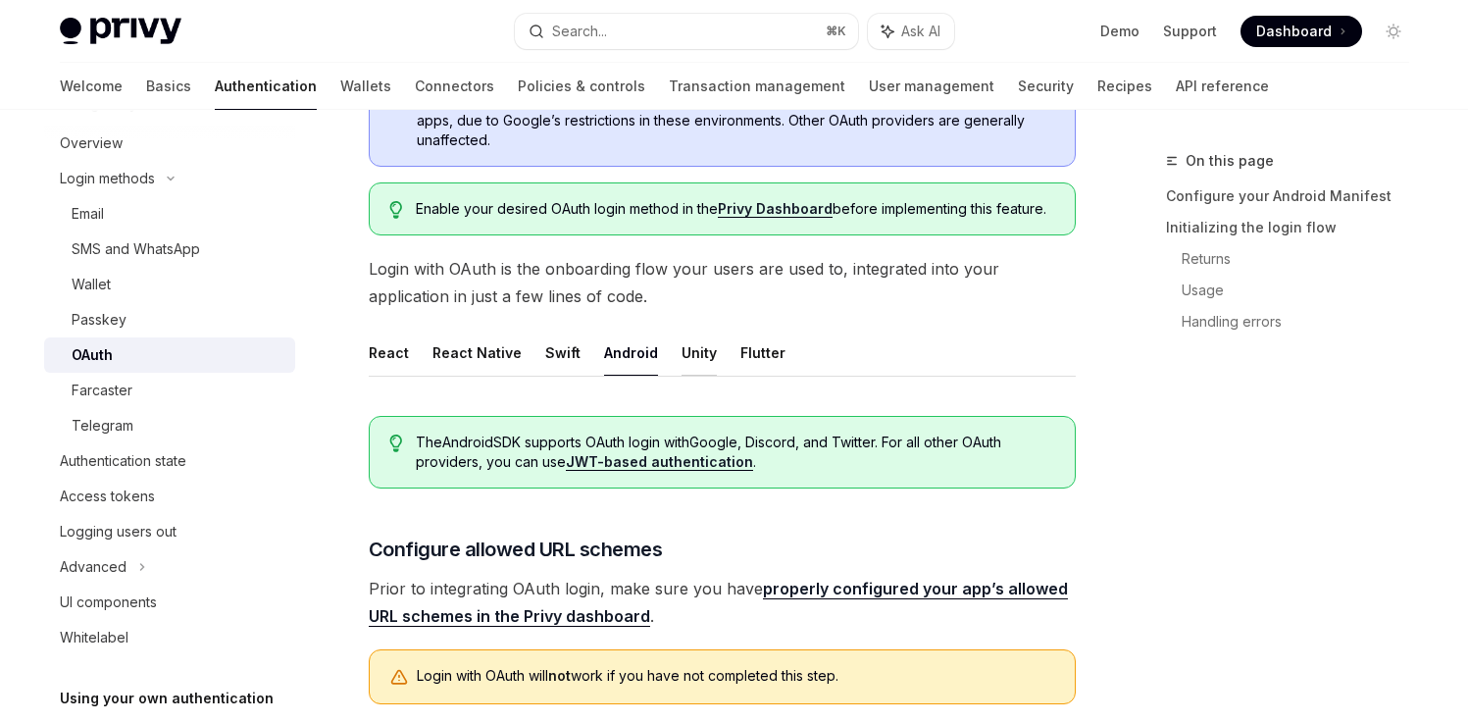
click at [700, 361] on button "Unity" at bounding box center [699, 352] width 35 height 46
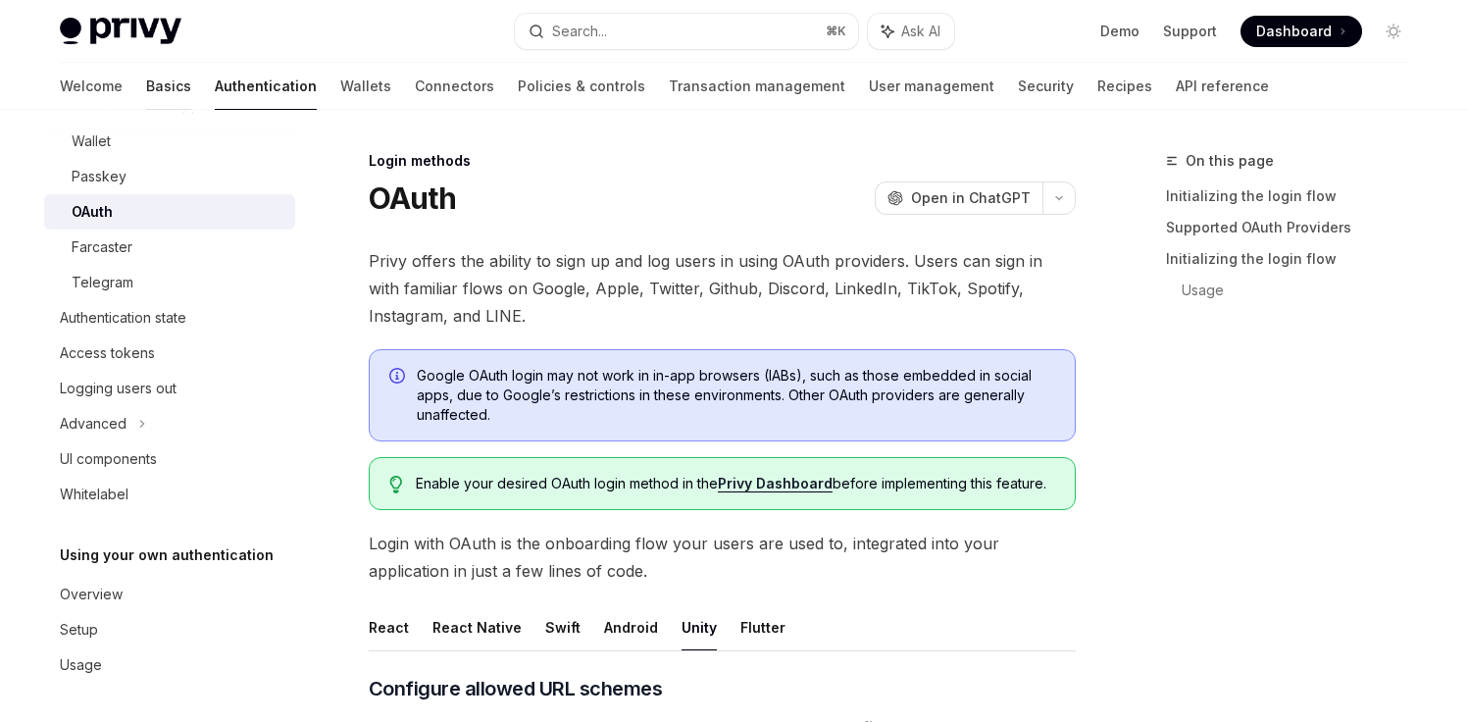
click at [146, 89] on link "Basics" at bounding box center [168, 86] width 45 height 47
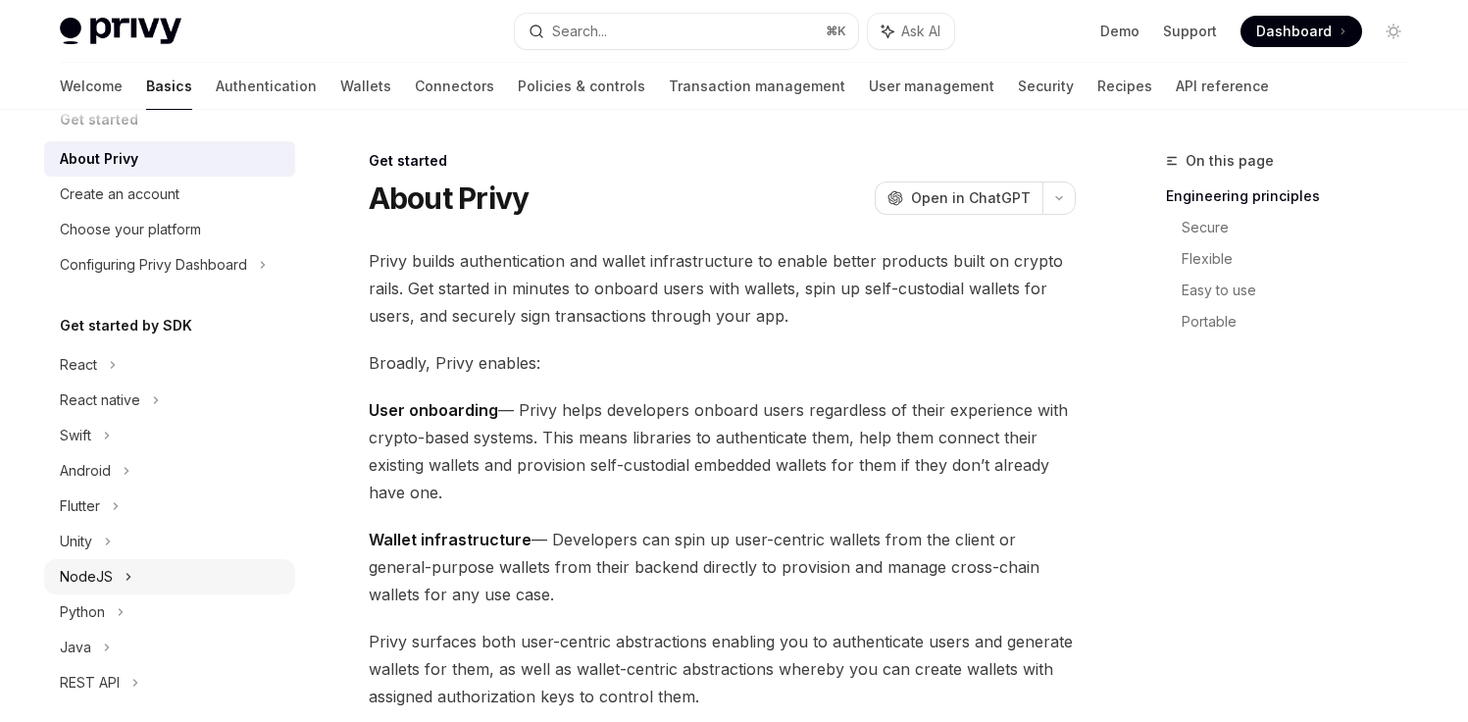
scroll to position [34, 0]
click at [100, 536] on div "Unity" at bounding box center [169, 540] width 251 height 35
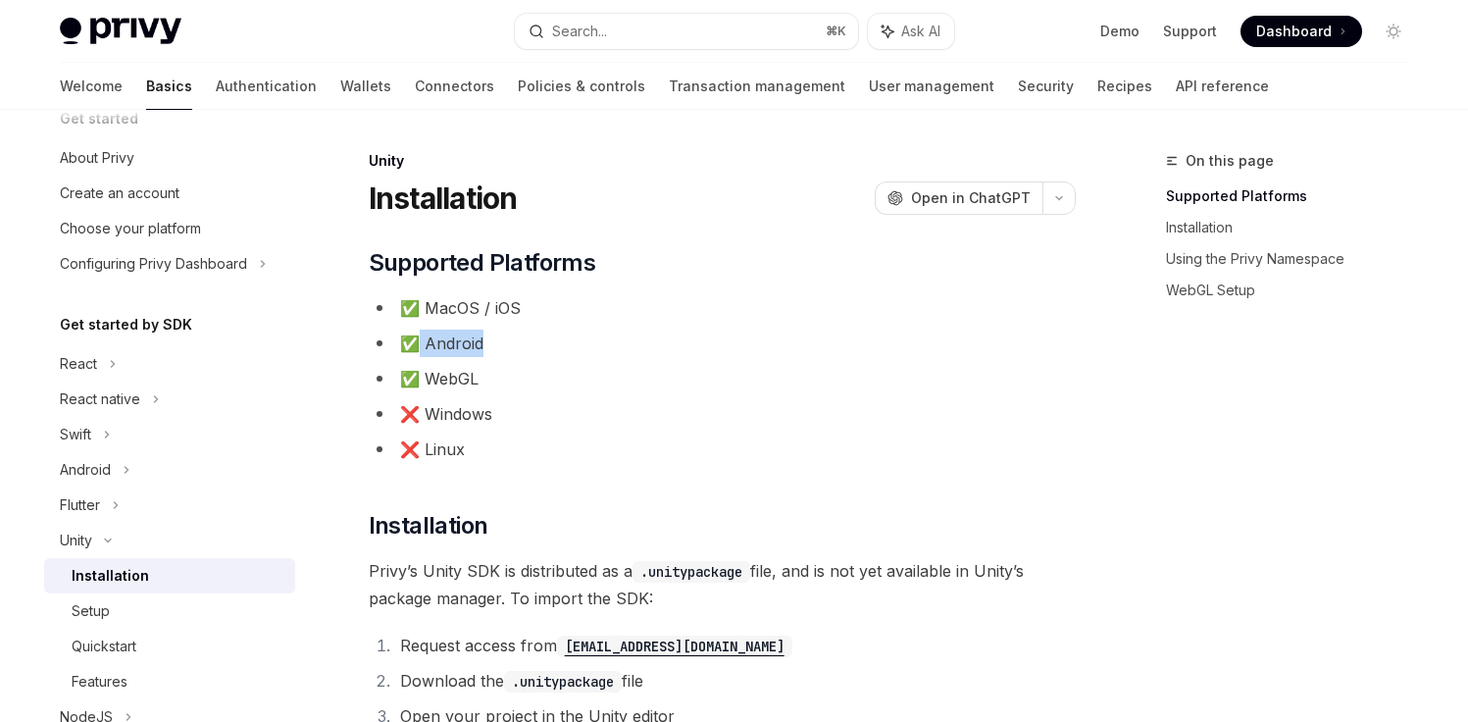
drag, startPoint x: 481, startPoint y: 344, endPoint x: 413, endPoint y: 344, distance: 68.6
click at [413, 344] on li "✅ Android" at bounding box center [722, 342] width 707 height 27
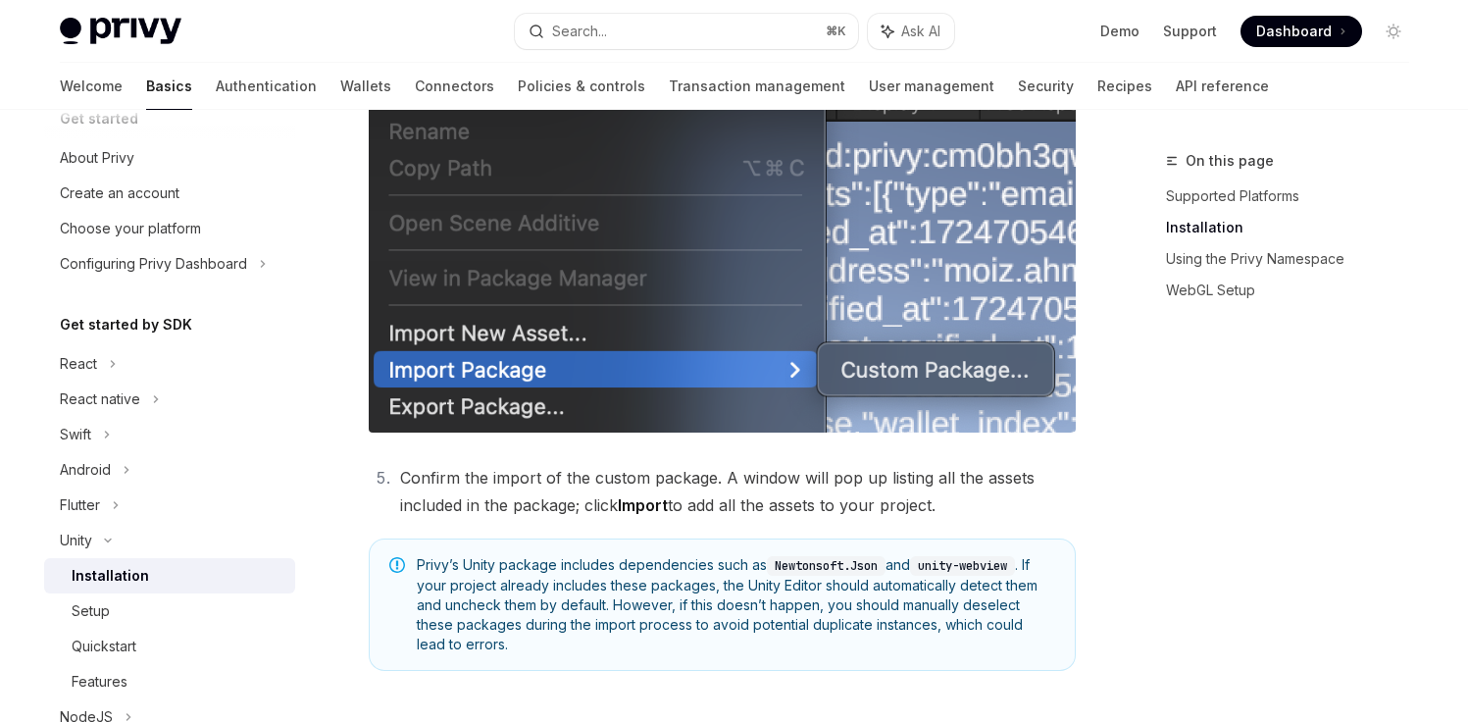
scroll to position [903, 0]
drag, startPoint x: 618, startPoint y: 487, endPoint x: 968, endPoint y: 498, distance: 350.3
click at [968, 498] on li "Confirm the import of the custom package. A window will pop up listing all the …" at bounding box center [735, 490] width 682 height 55
click at [751, 511] on li "Confirm the import of the custom package. A window will pop up listing all the …" at bounding box center [735, 490] width 682 height 55
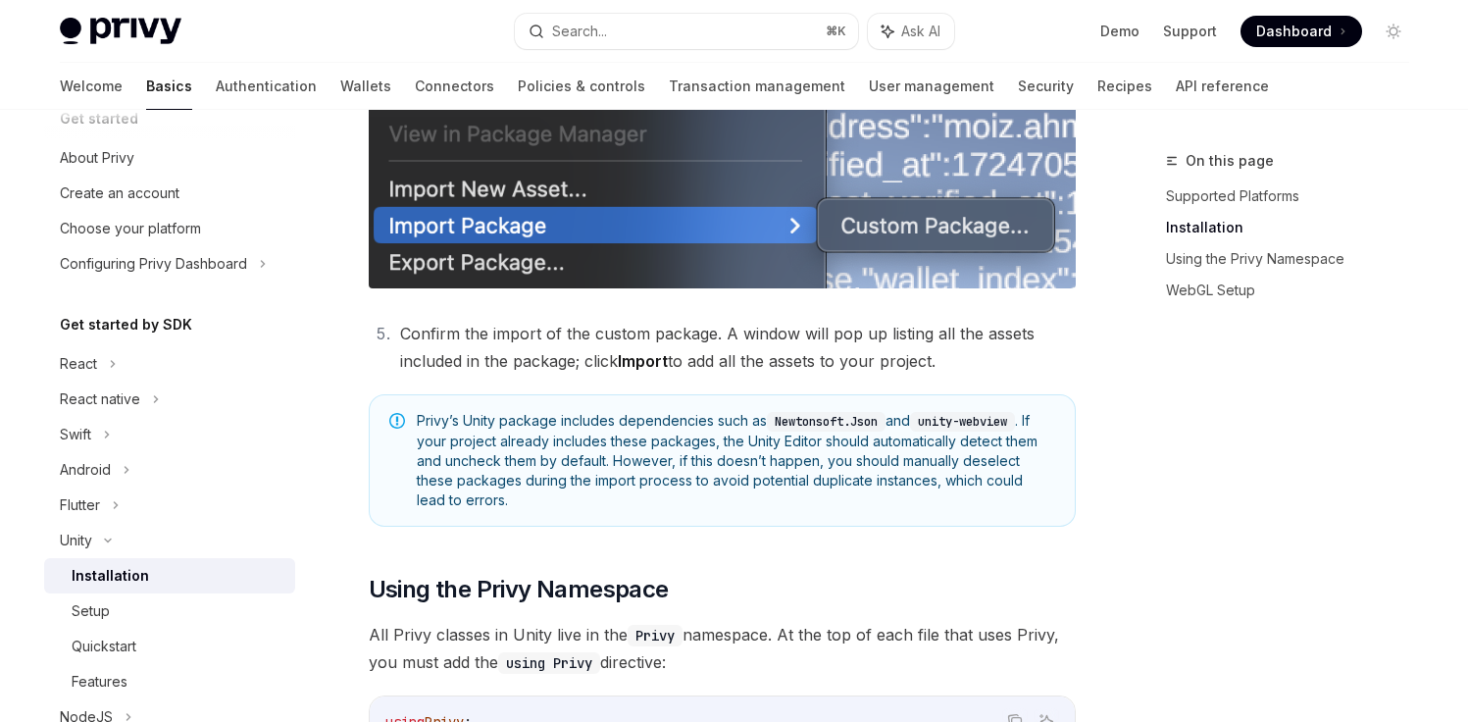
scroll to position [1060, 0]
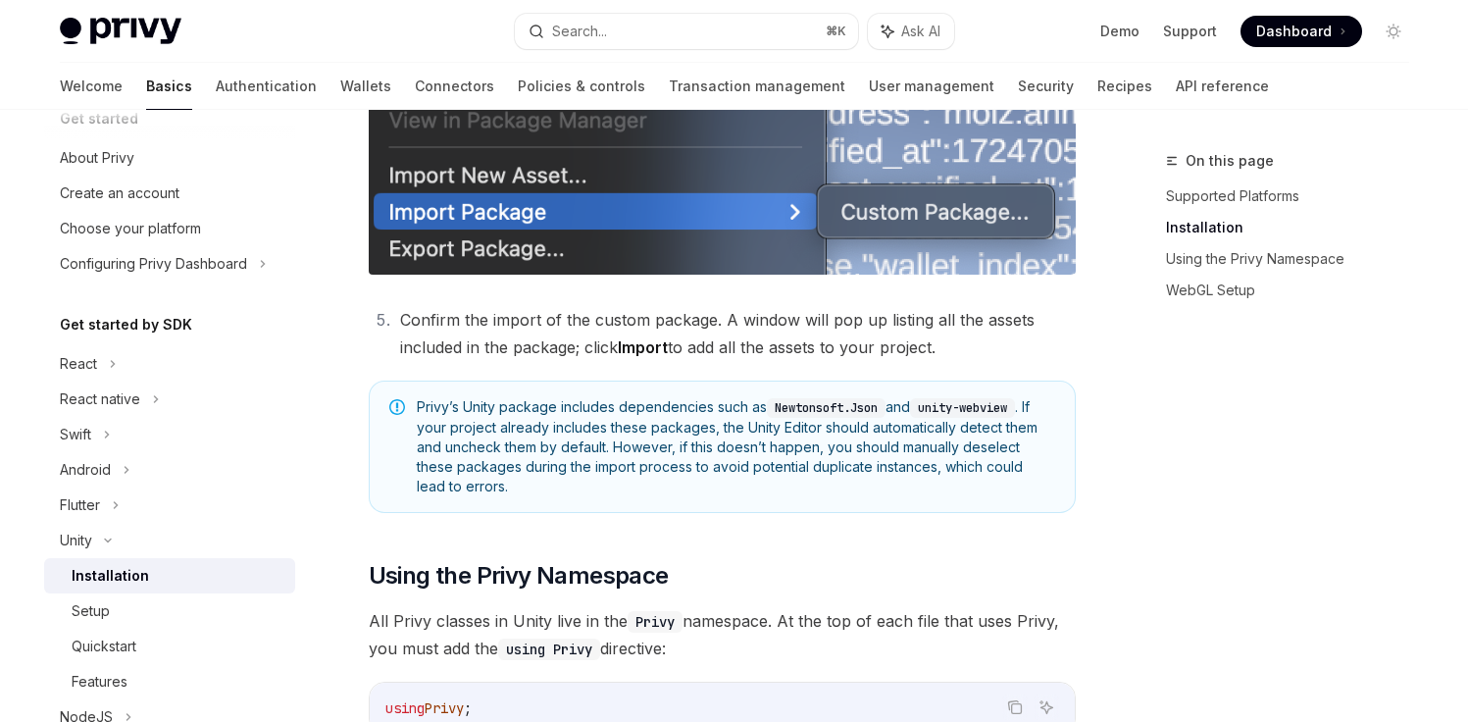
drag, startPoint x: 453, startPoint y: 431, endPoint x: 490, endPoint y: 417, distance: 40.1
click at [459, 426] on span "Privy’s Unity package includes dependencies such as Newtonsoft.Json and unity-w…" at bounding box center [736, 446] width 638 height 99
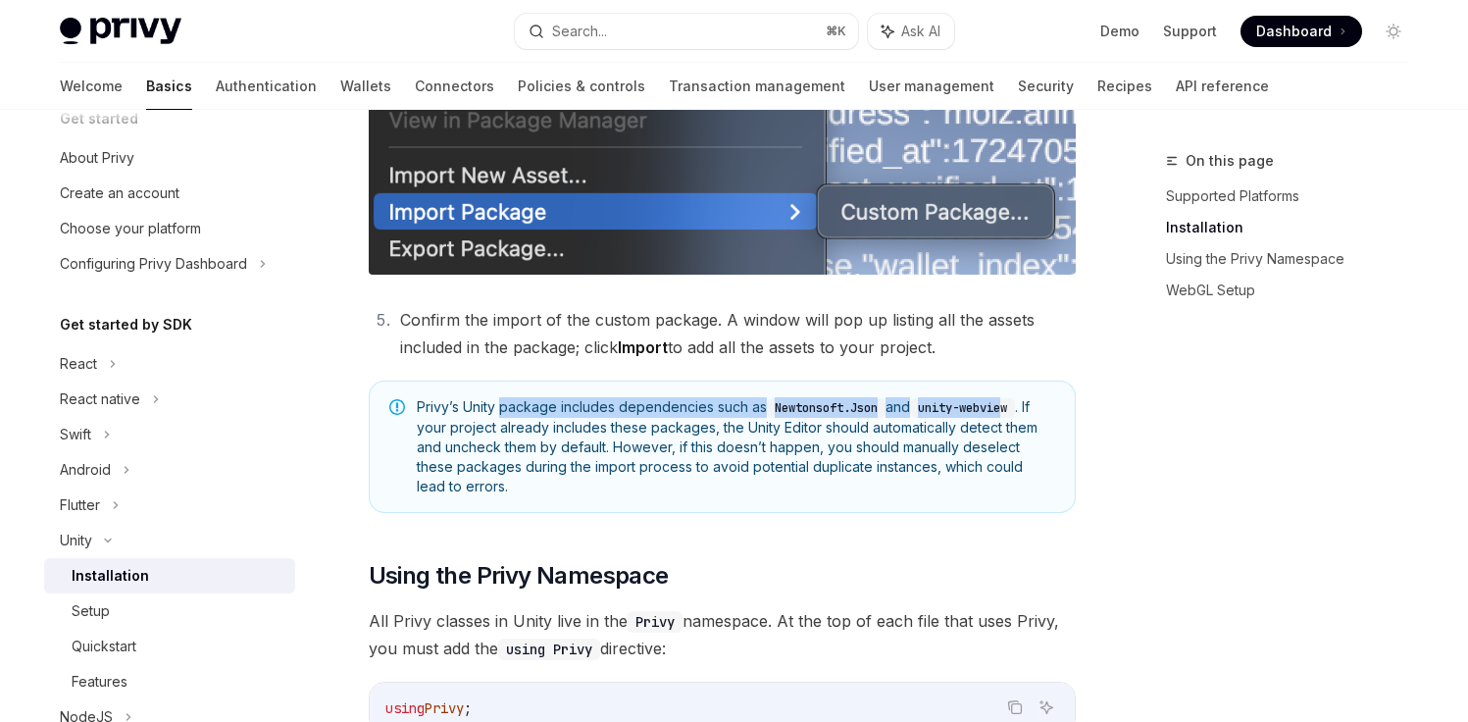
drag, startPoint x: 515, startPoint y: 414, endPoint x: 1020, endPoint y: 412, distance: 505.0
click at [1020, 412] on span "Privy’s Unity package includes dependencies such as Newtonsoft.Json and unity-w…" at bounding box center [736, 446] width 638 height 99
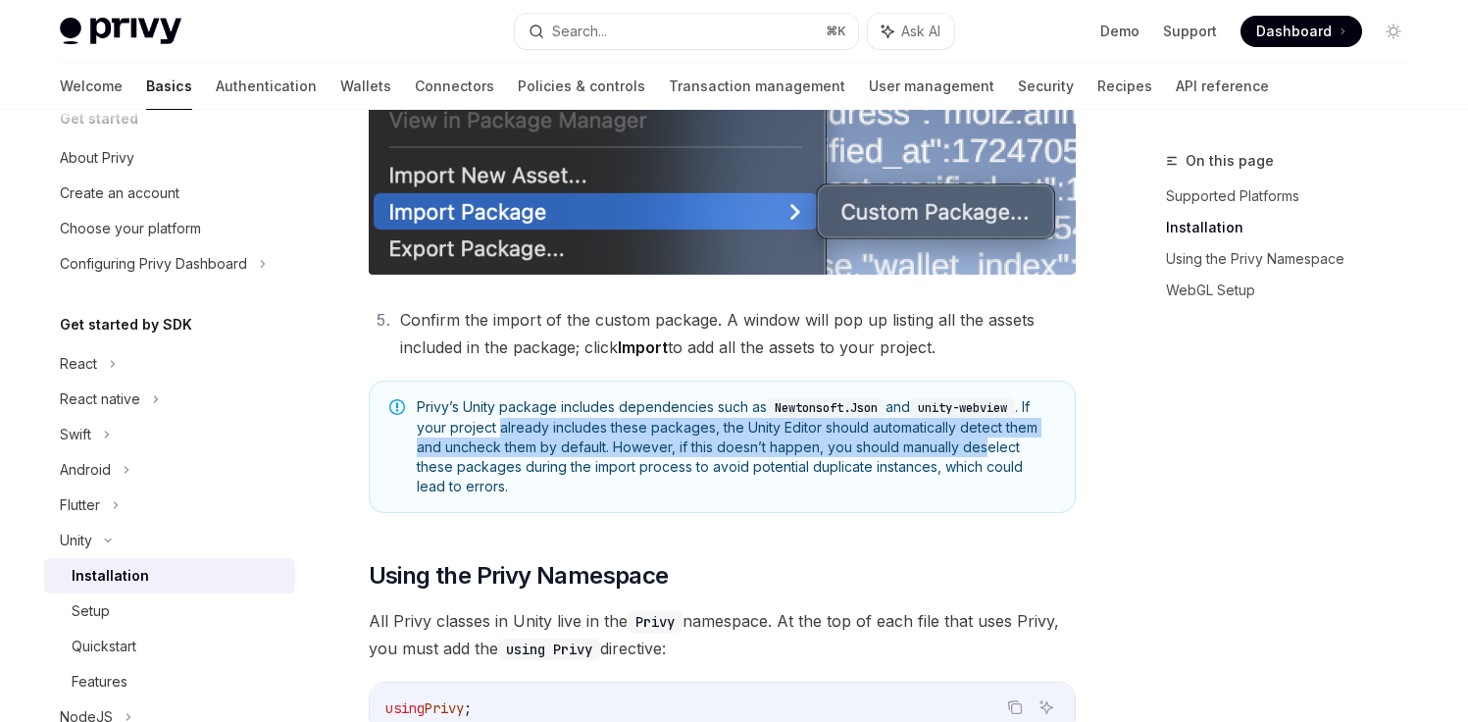
drag, startPoint x: 501, startPoint y: 426, endPoint x: 983, endPoint y: 450, distance: 482.1
click at [983, 450] on span "Privy’s Unity package includes dependencies such as Newtonsoft.Json and unity-w…" at bounding box center [736, 446] width 638 height 99
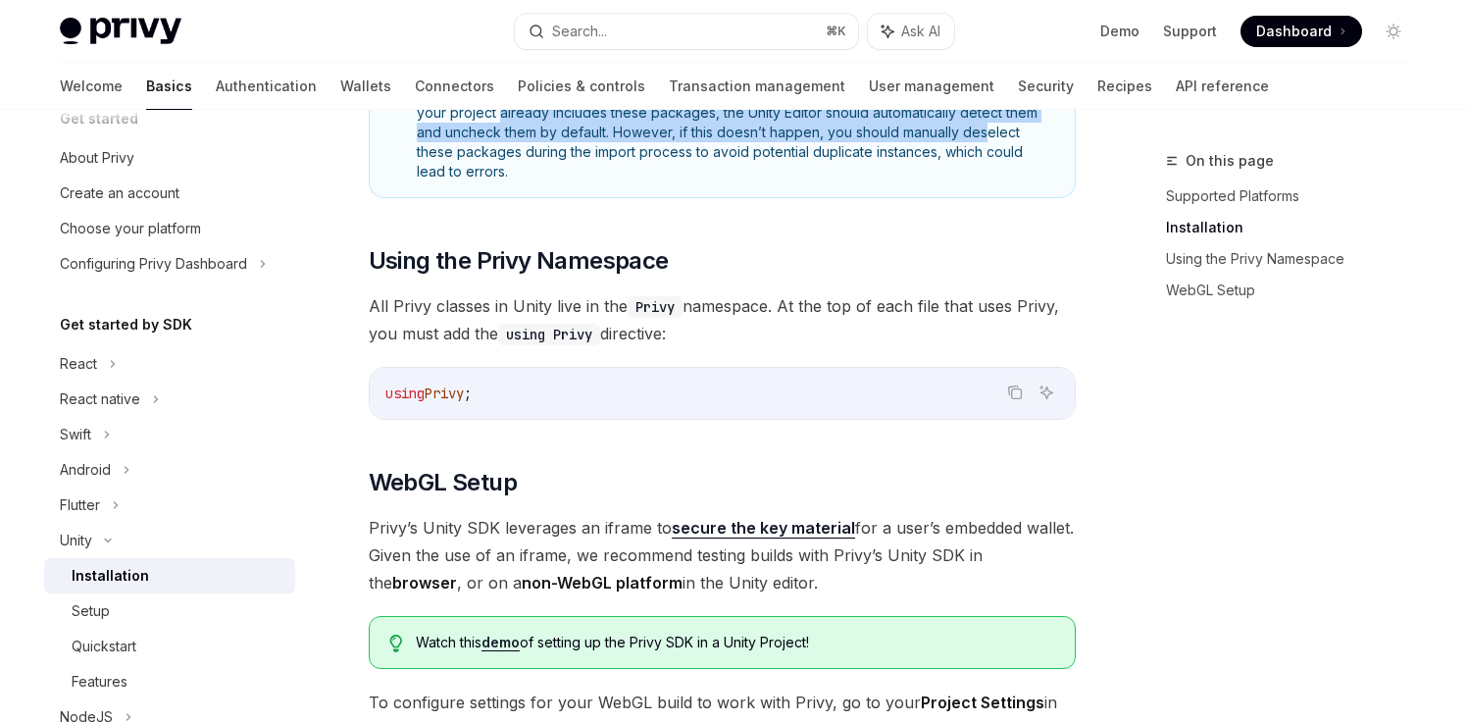
scroll to position [1378, 0]
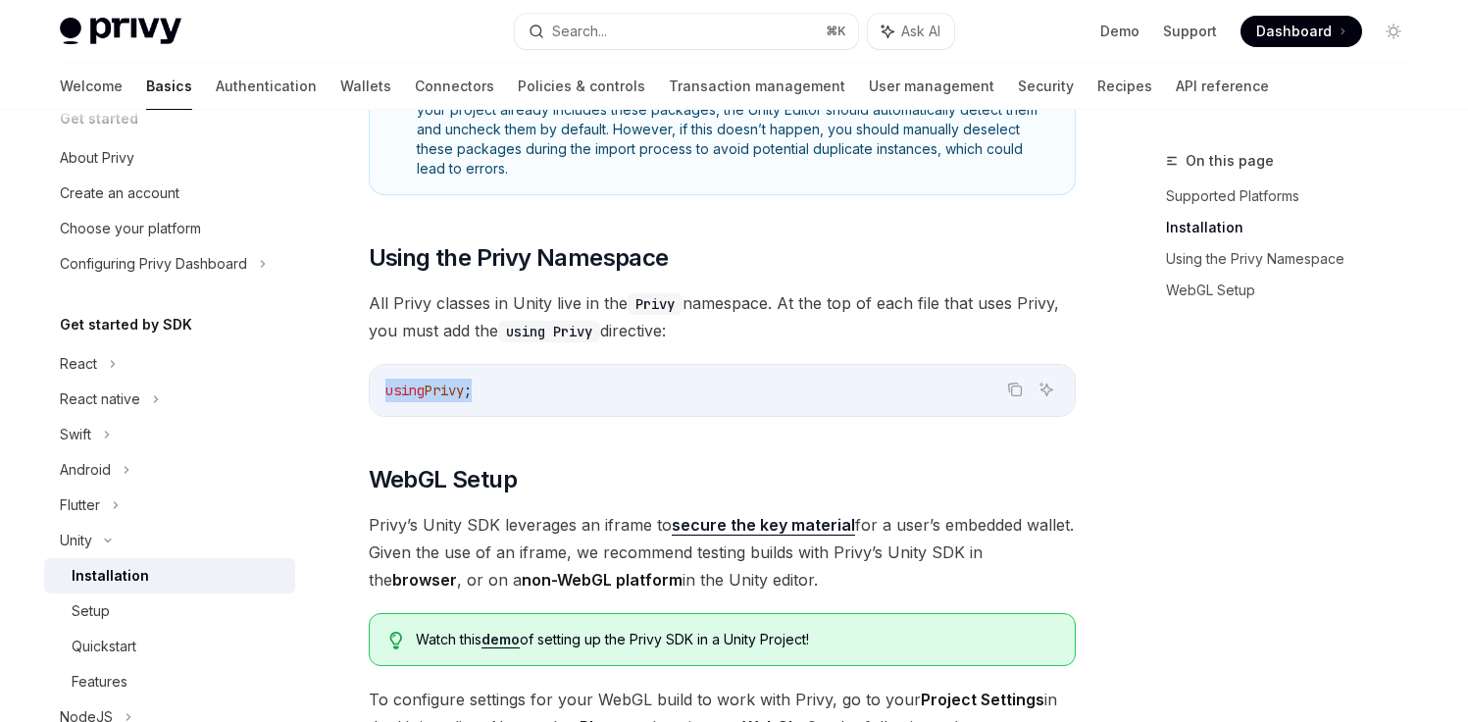
drag, startPoint x: 503, startPoint y: 398, endPoint x: 385, endPoint y: 390, distance: 117.9
click at [385, 390] on code "using Privy ;" at bounding box center [722, 391] width 674 height 24
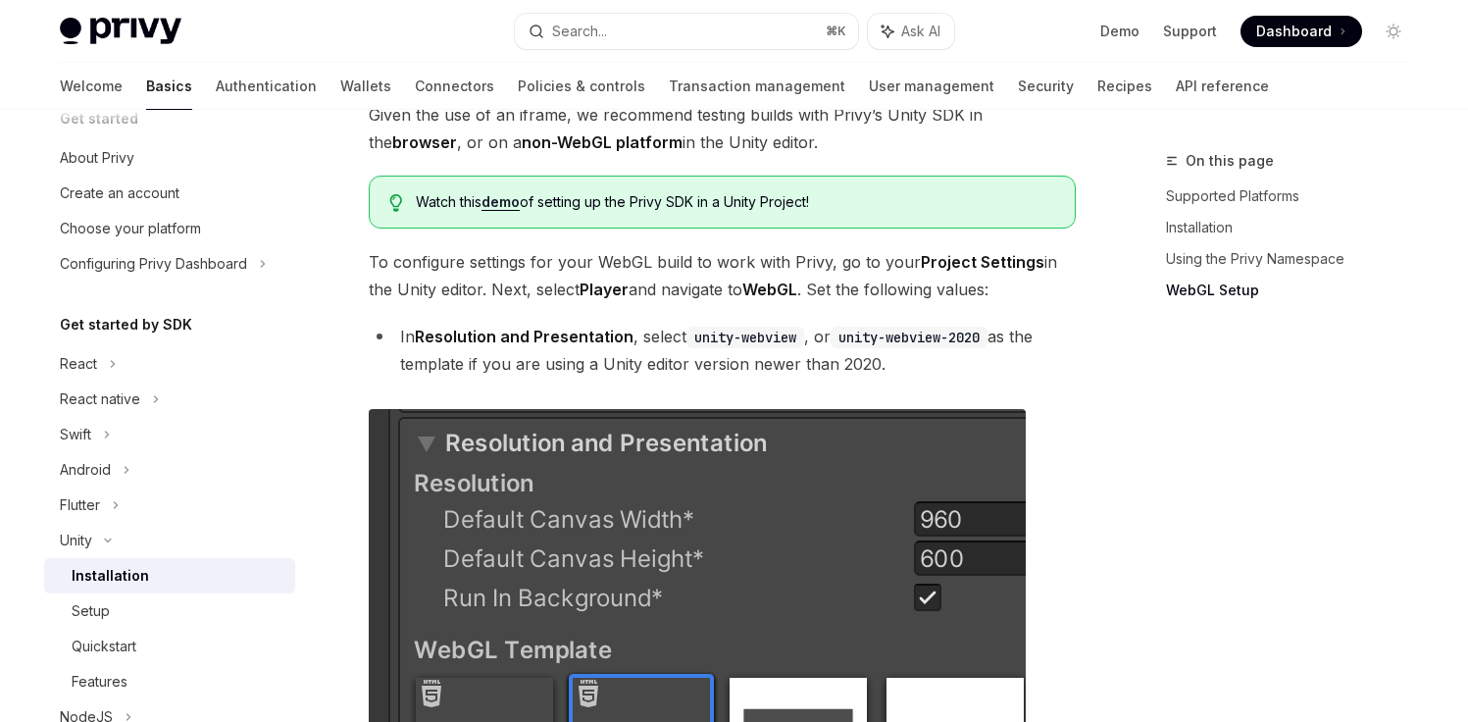
scroll to position [1868, 0]
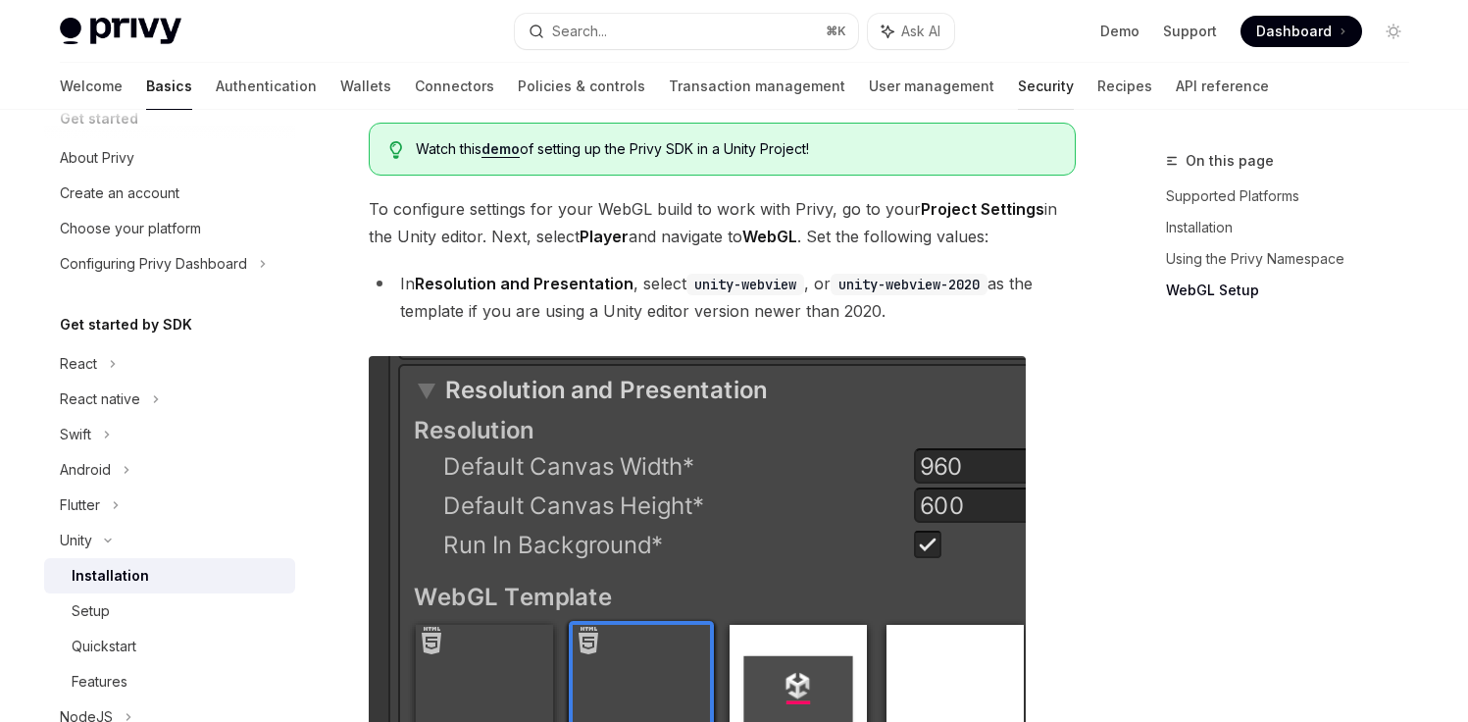
click at [1018, 87] on link "Security" at bounding box center [1046, 86] width 56 height 47
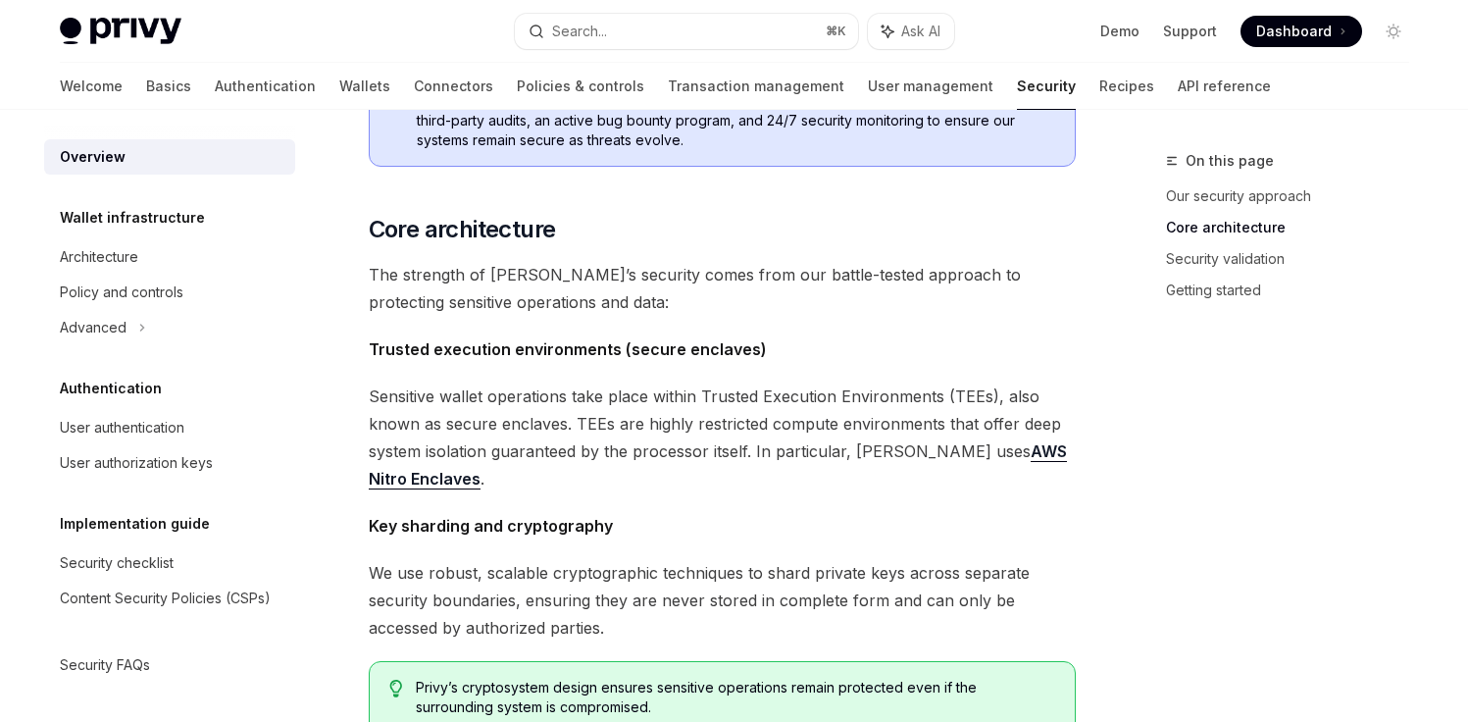
scroll to position [1546, 0]
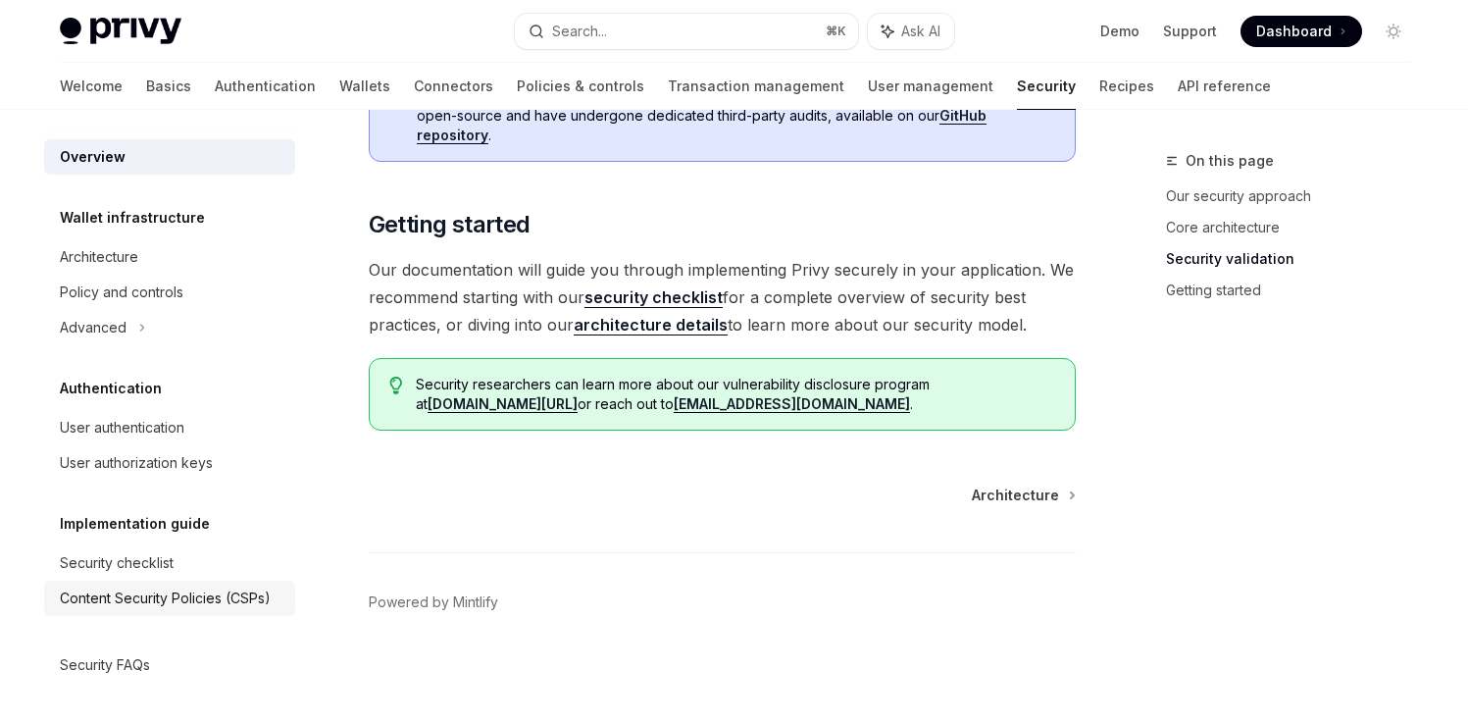
click at [127, 581] on link "Content Security Policies (CSPs)" at bounding box center [169, 598] width 251 height 35
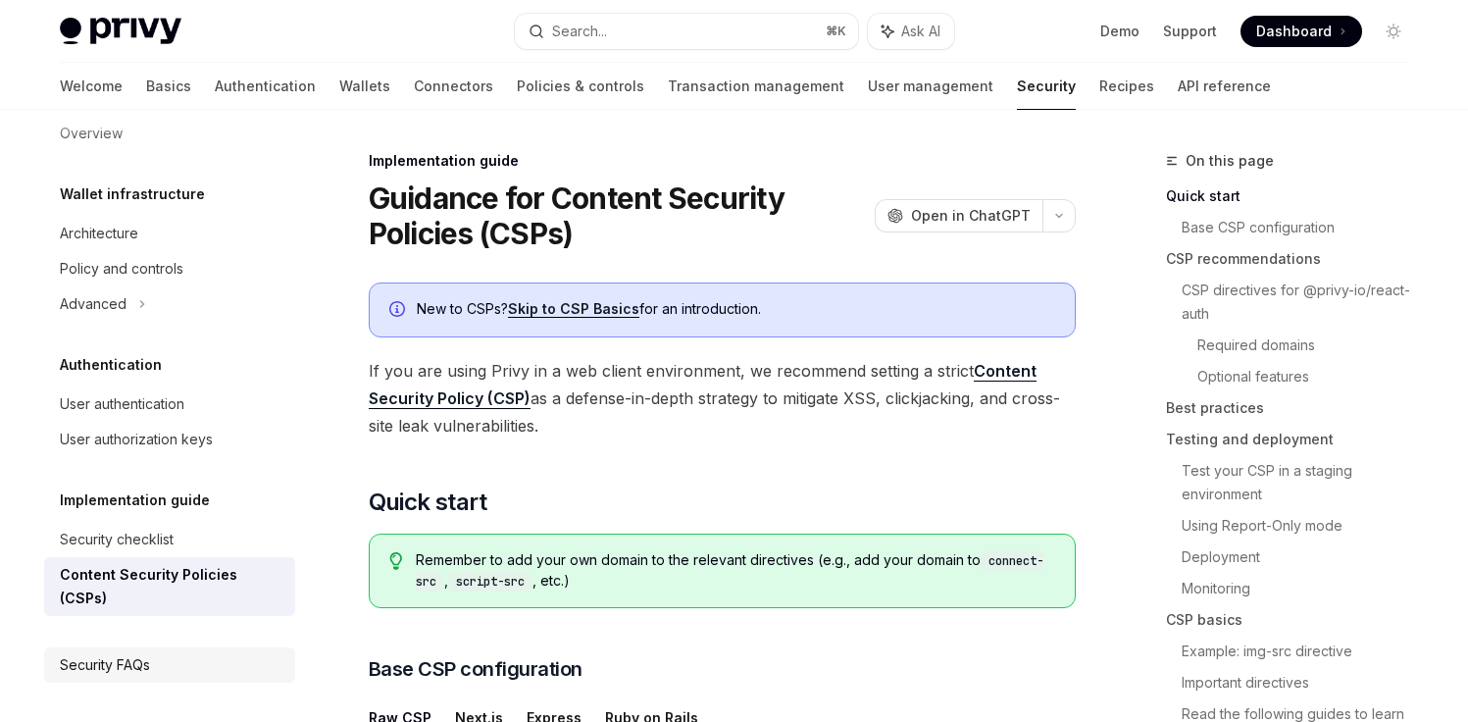
click at [169, 663] on div "Security FAQs" at bounding box center [172, 665] width 224 height 24
type textarea "*"
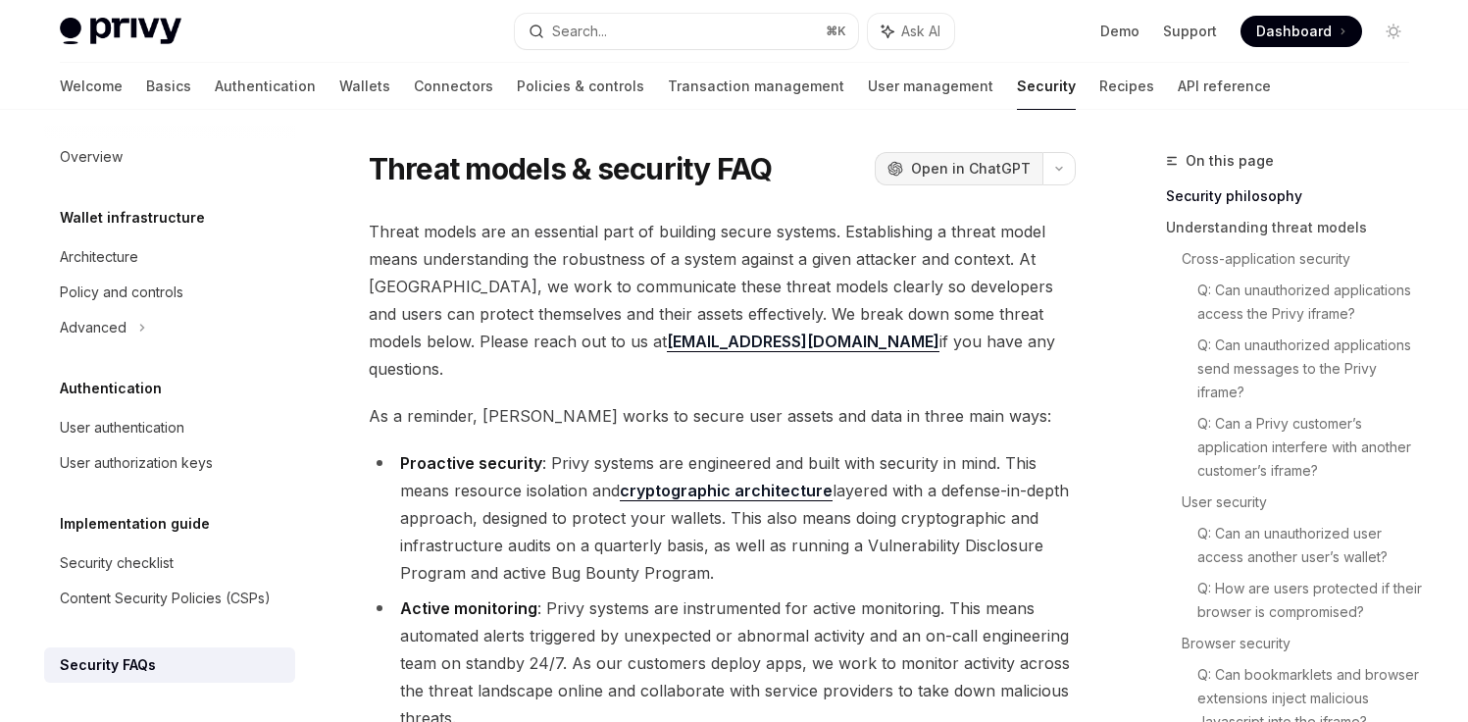
click at [991, 162] on span "Open in ChatGPT" at bounding box center [971, 169] width 120 height 20
